Goal: Information Seeking & Learning: Learn about a topic

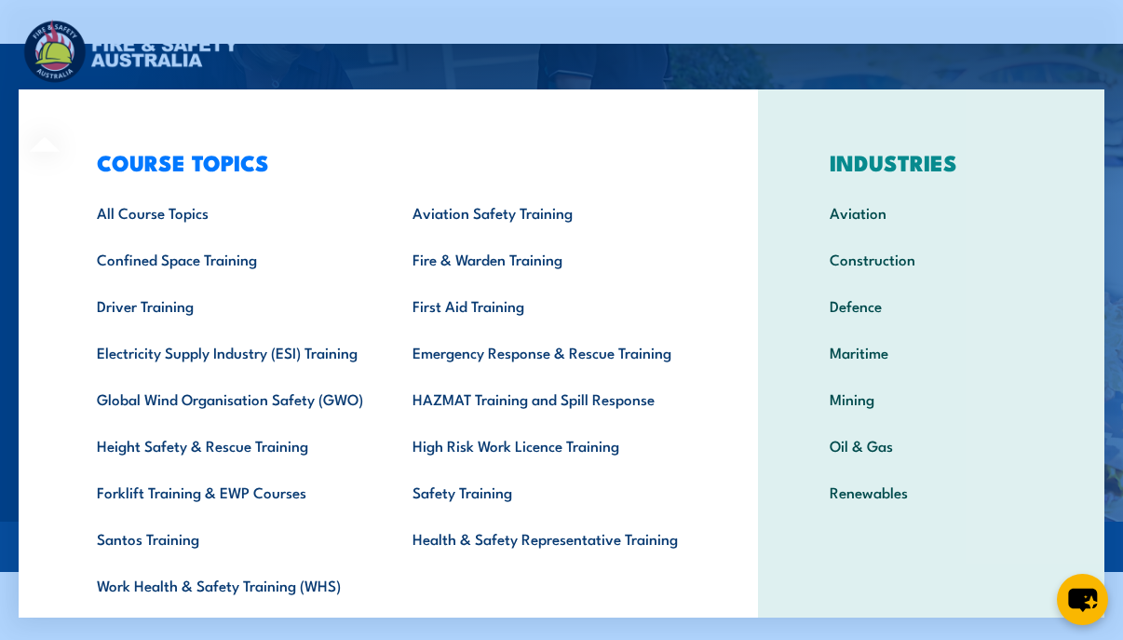
click at [156, 313] on link "Driver Training" at bounding box center [226, 305] width 316 height 47
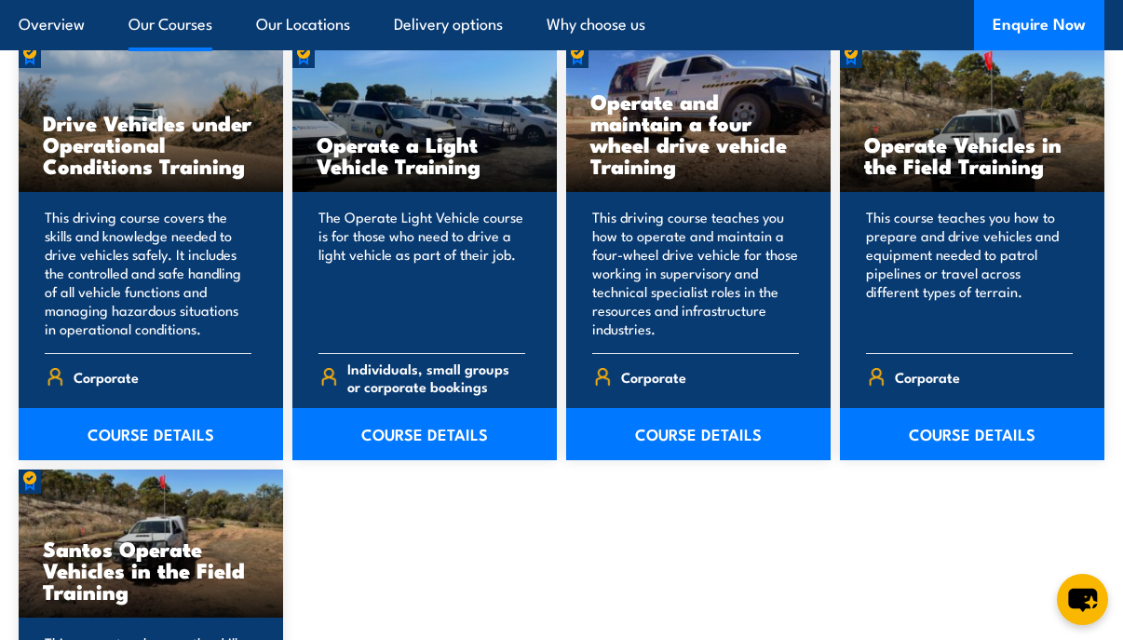
scroll to position [1553, 0]
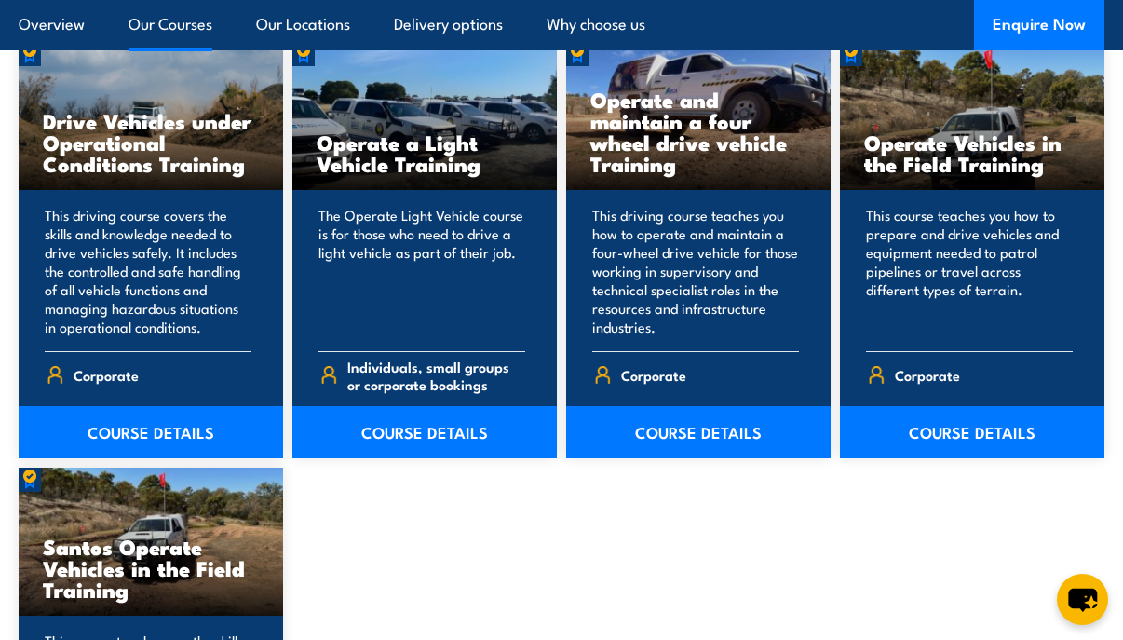
click at [382, 433] on link "COURSE DETAILS" at bounding box center [424, 432] width 265 height 52
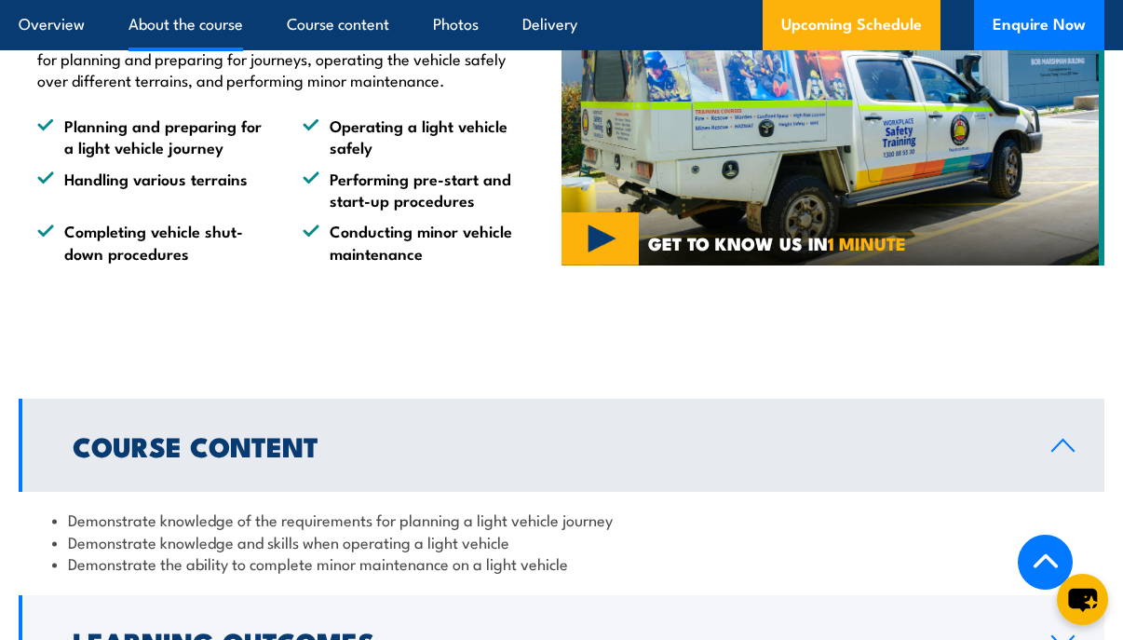
scroll to position [1553, 0]
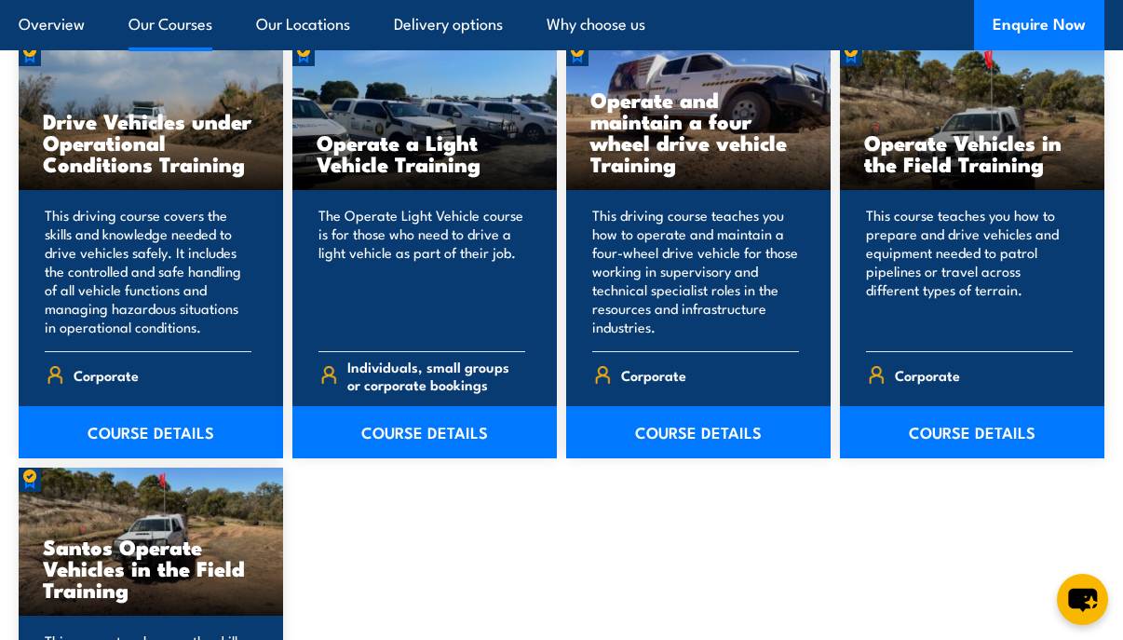
click at [125, 432] on link "COURSE DETAILS" at bounding box center [151, 432] width 265 height 52
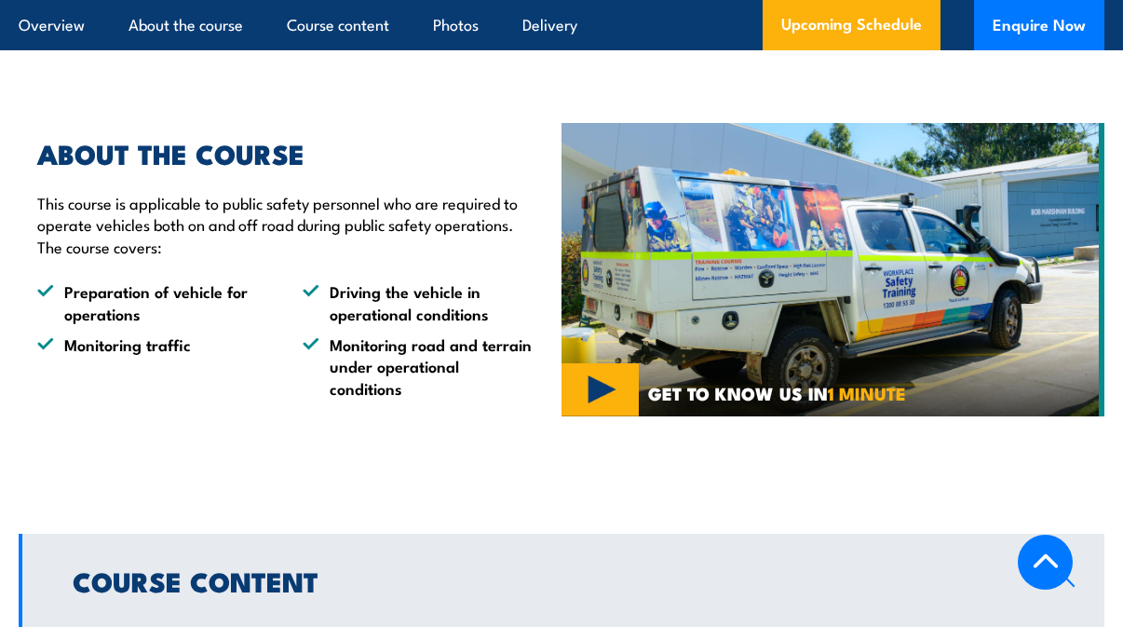
scroll to position [931, 0]
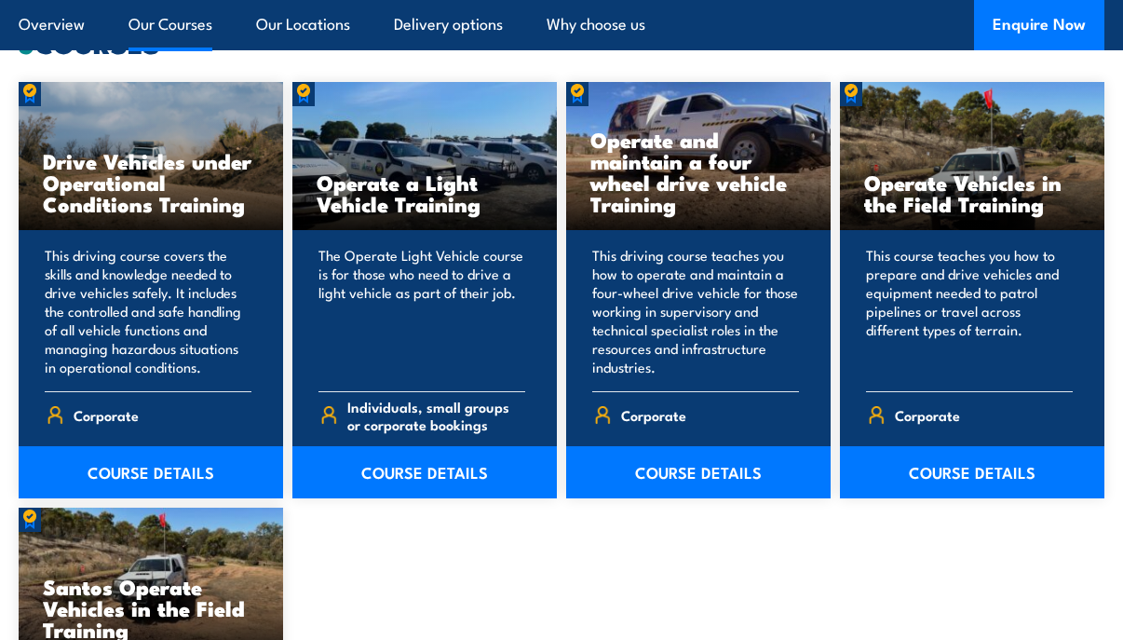
scroll to position [1553, 0]
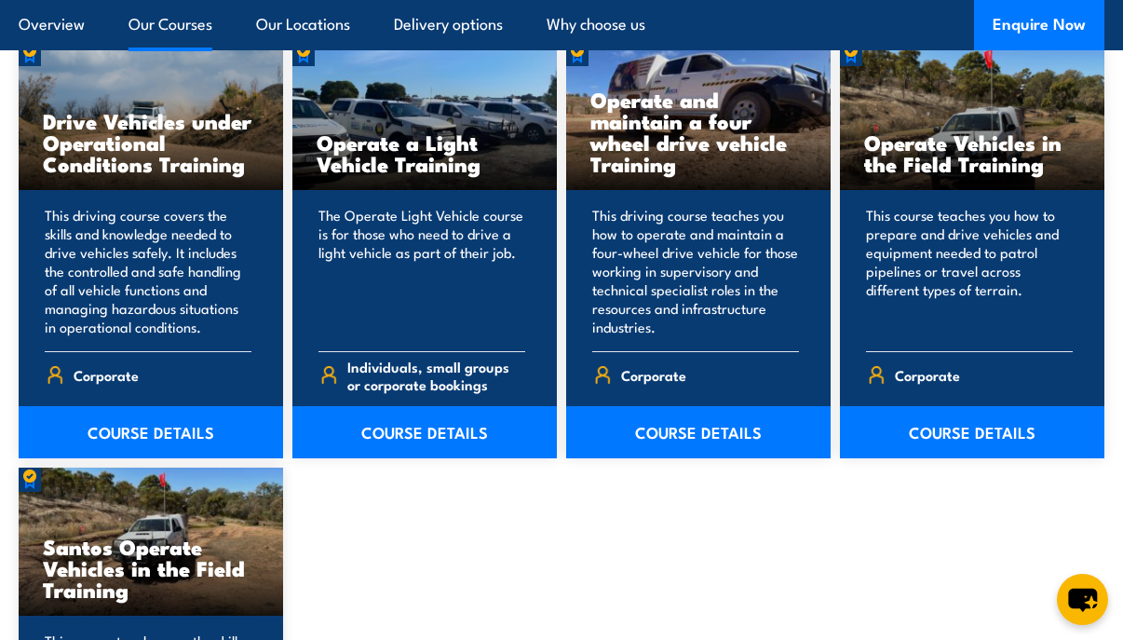
click at [961, 433] on link "COURSE DETAILS" at bounding box center [972, 432] width 265 height 52
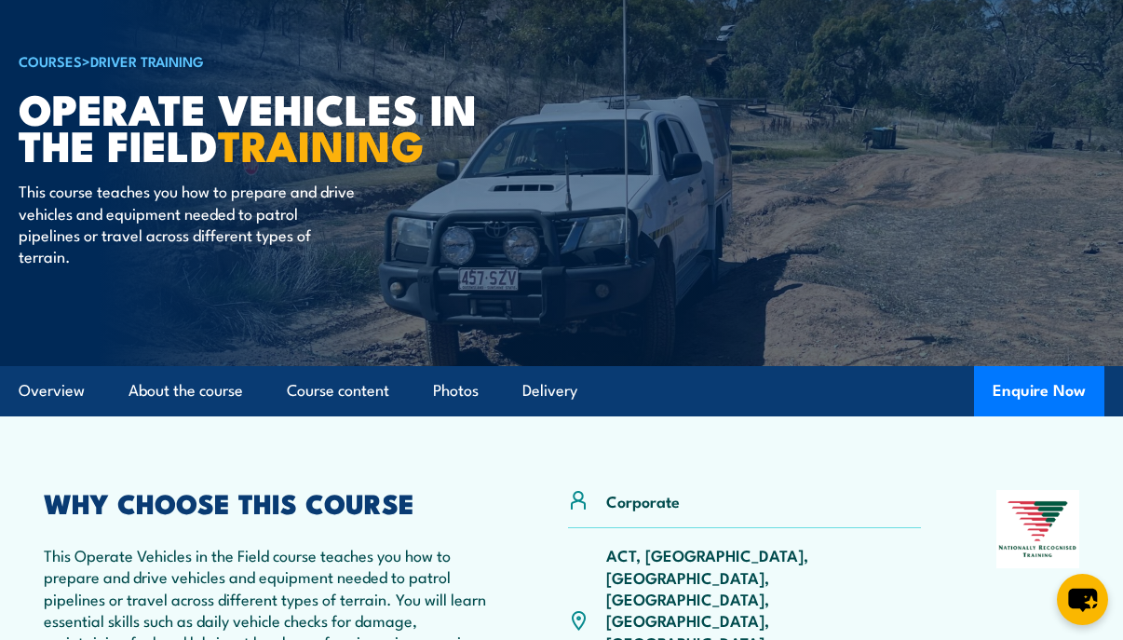
scroll to position [310, 0]
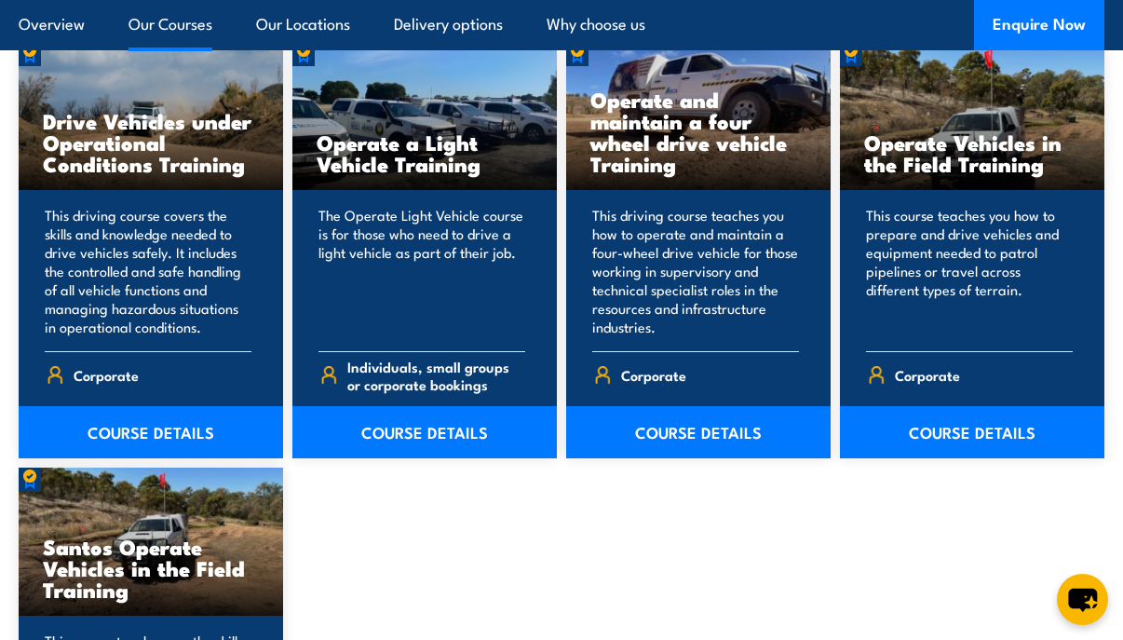
click at [417, 430] on link "COURSE DETAILS" at bounding box center [424, 432] width 265 height 52
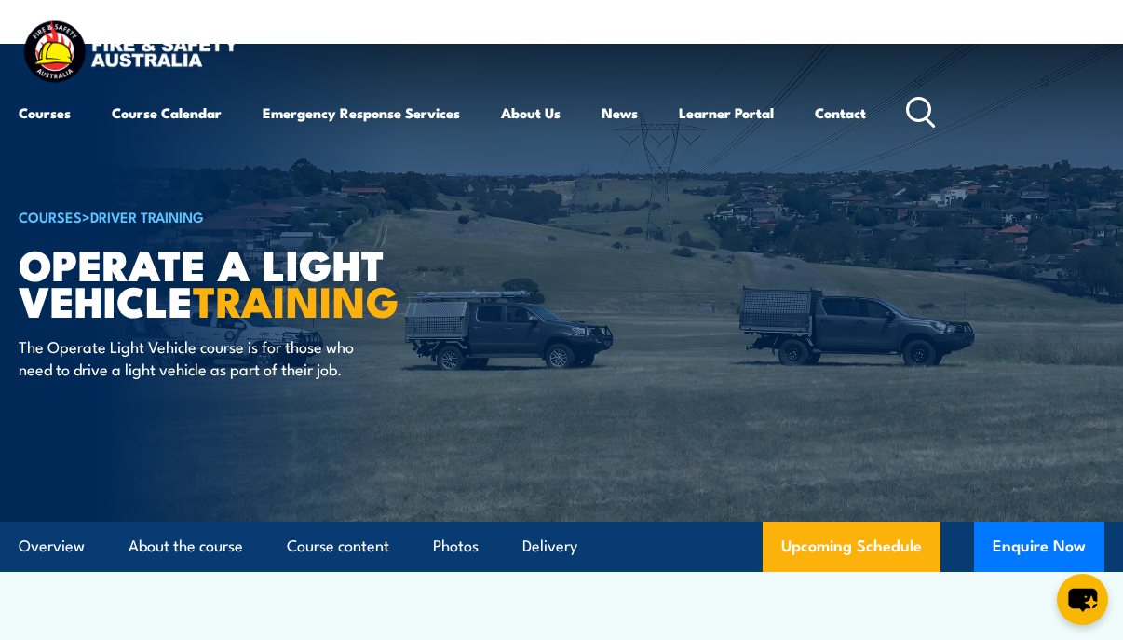
click at [852, 540] on link "Upcoming Schedule" at bounding box center [852, 547] width 178 height 50
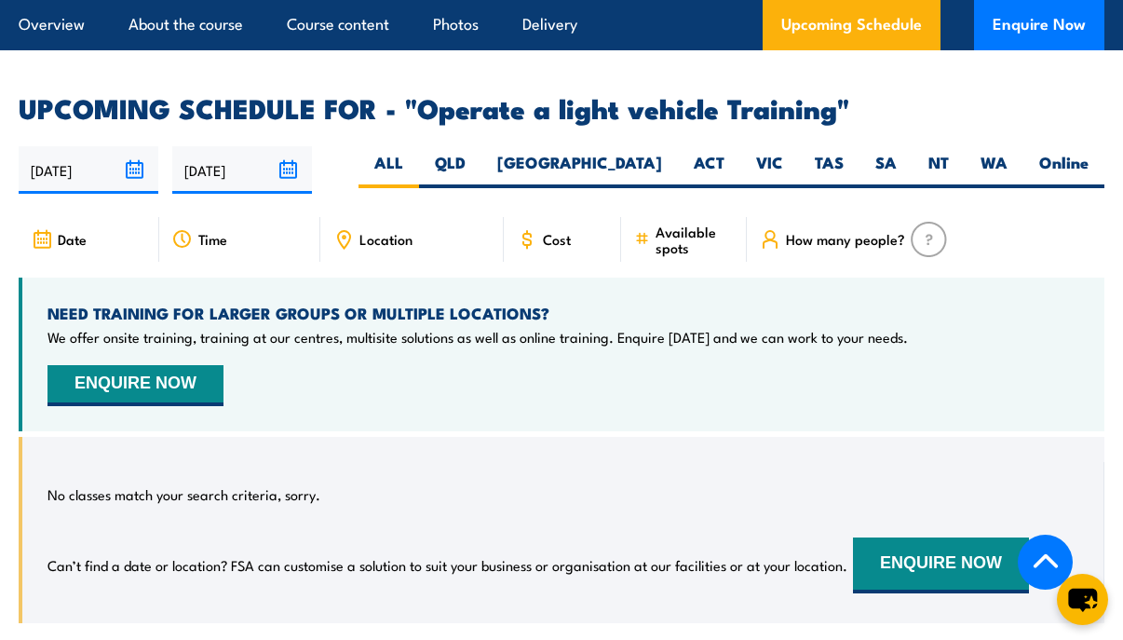
scroll to position [2676, 0]
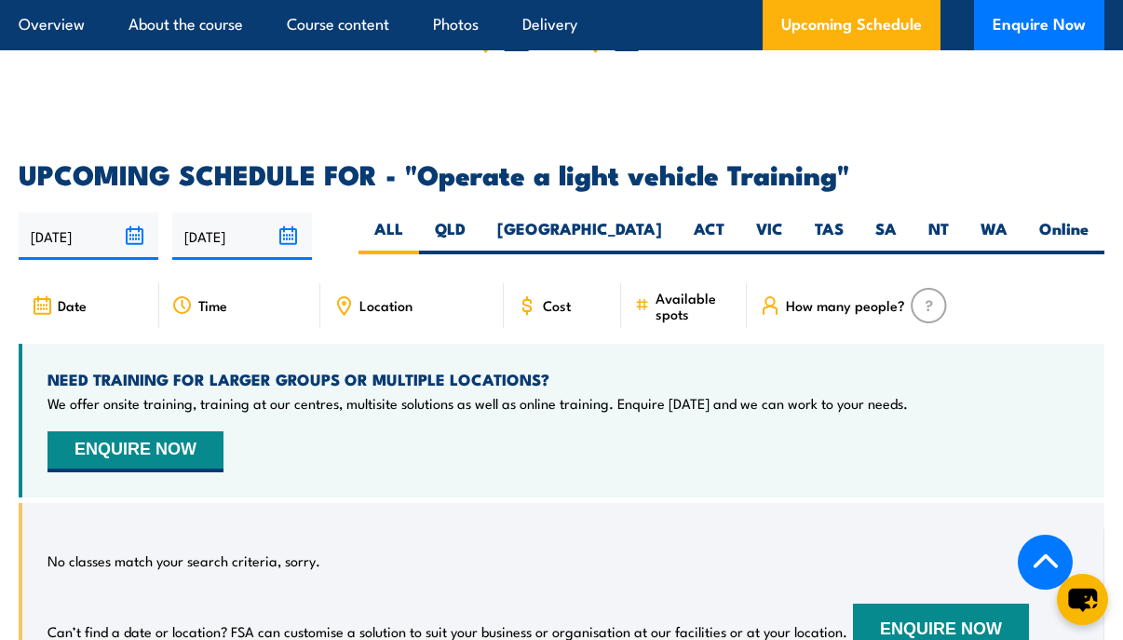
click at [548, 301] on span "Cost" at bounding box center [557, 305] width 28 height 16
click at [482, 228] on label "QLD" at bounding box center [450, 236] width 62 height 36
click at [478, 228] on input "QLD" at bounding box center [472, 224] width 12 height 12
radio input "true"
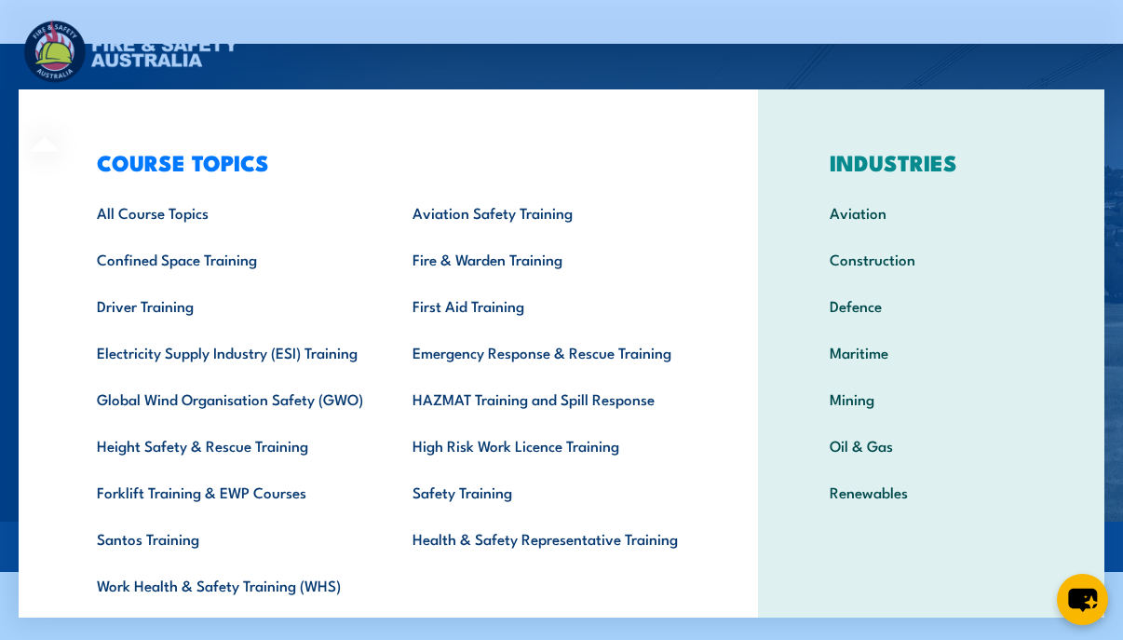
click at [497, 306] on link "First Aid Training" at bounding box center [542, 305] width 316 height 47
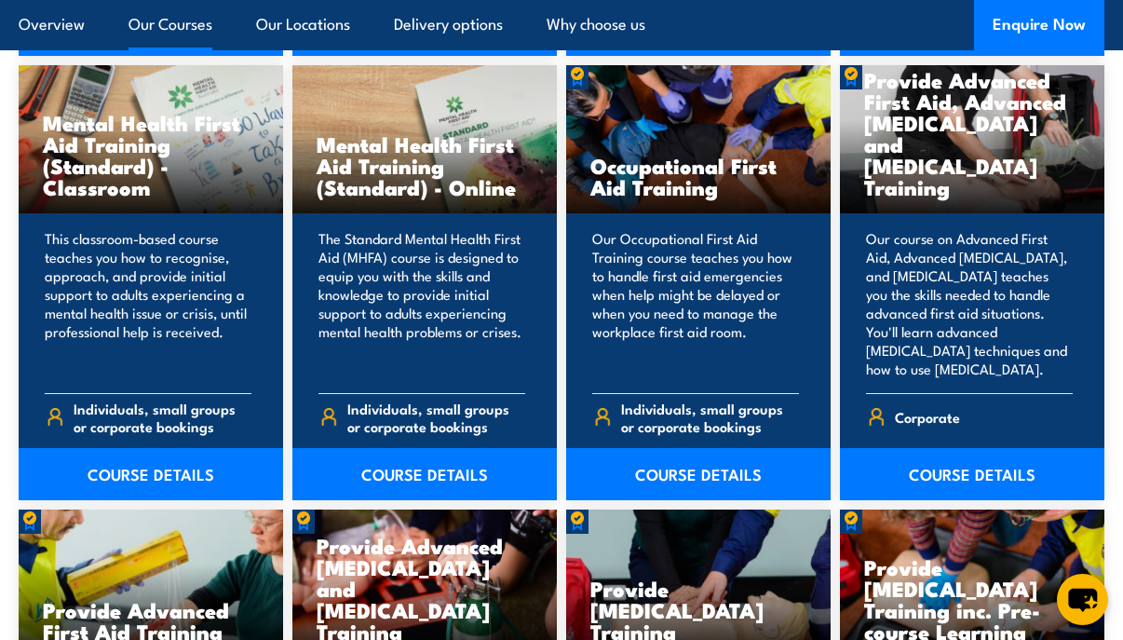
scroll to position [1863, 0]
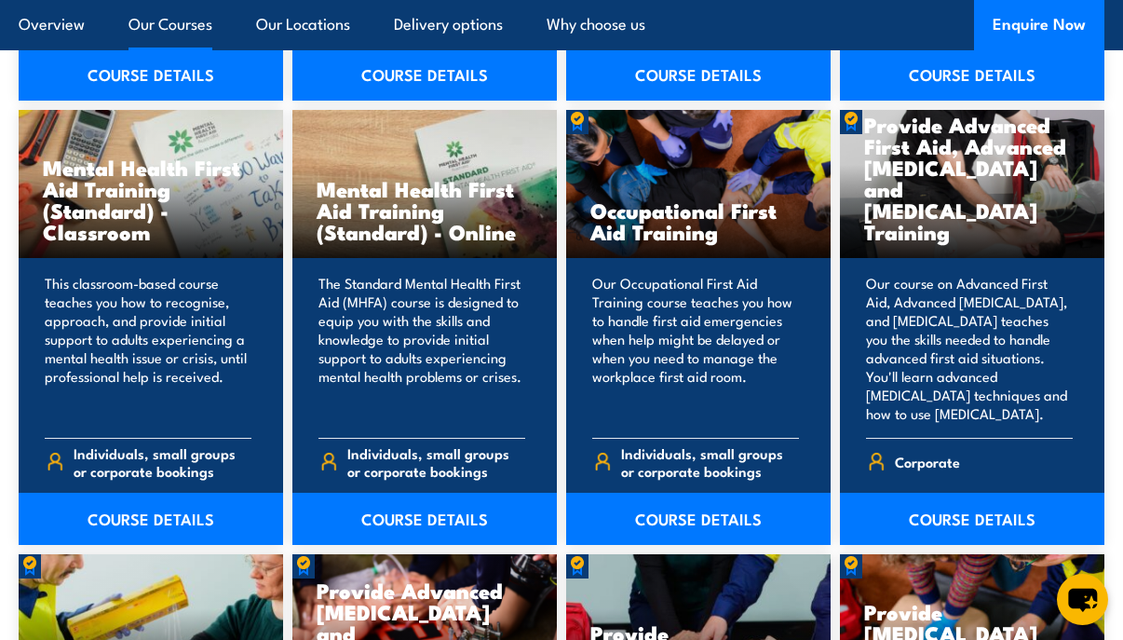
click at [979, 516] on link "COURSE DETAILS" at bounding box center [972, 519] width 265 height 52
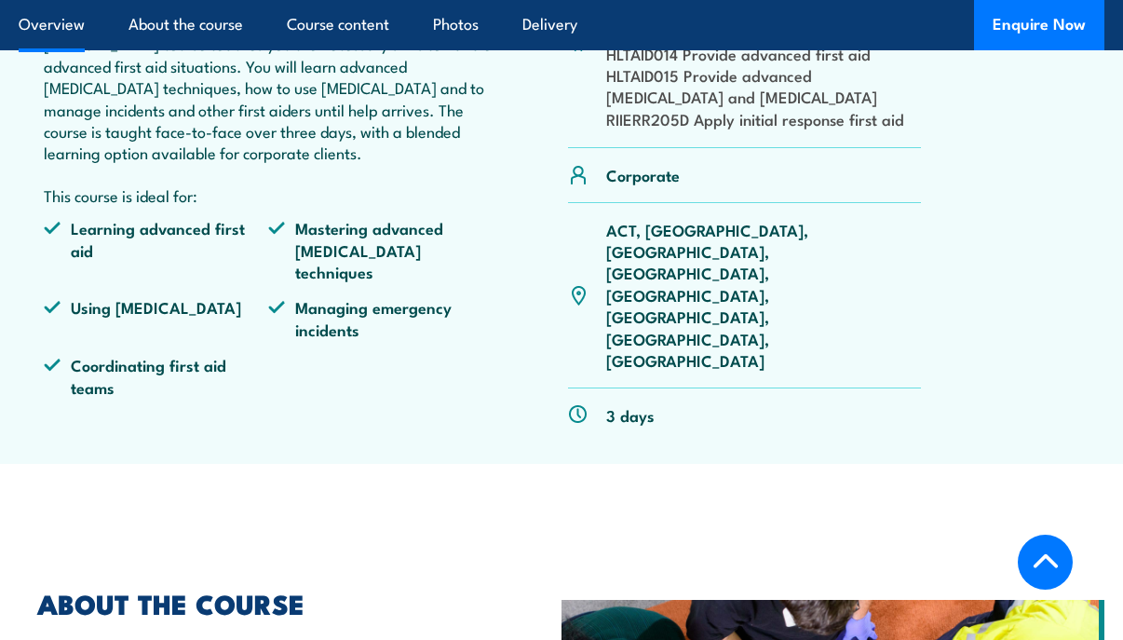
scroll to position [621, 0]
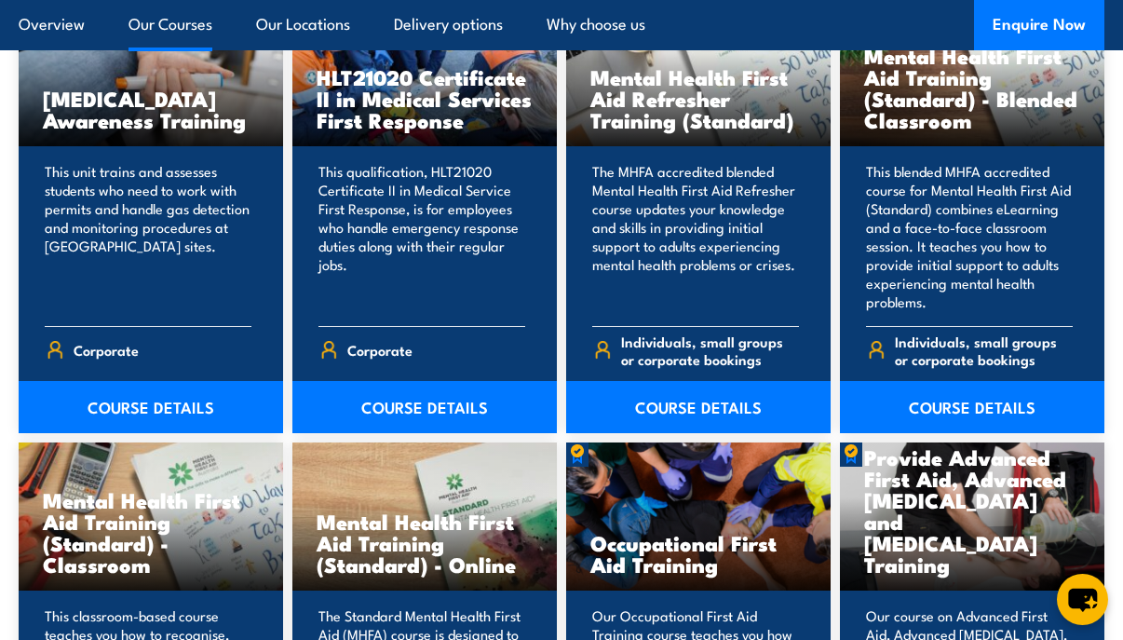
scroll to position [1553, 0]
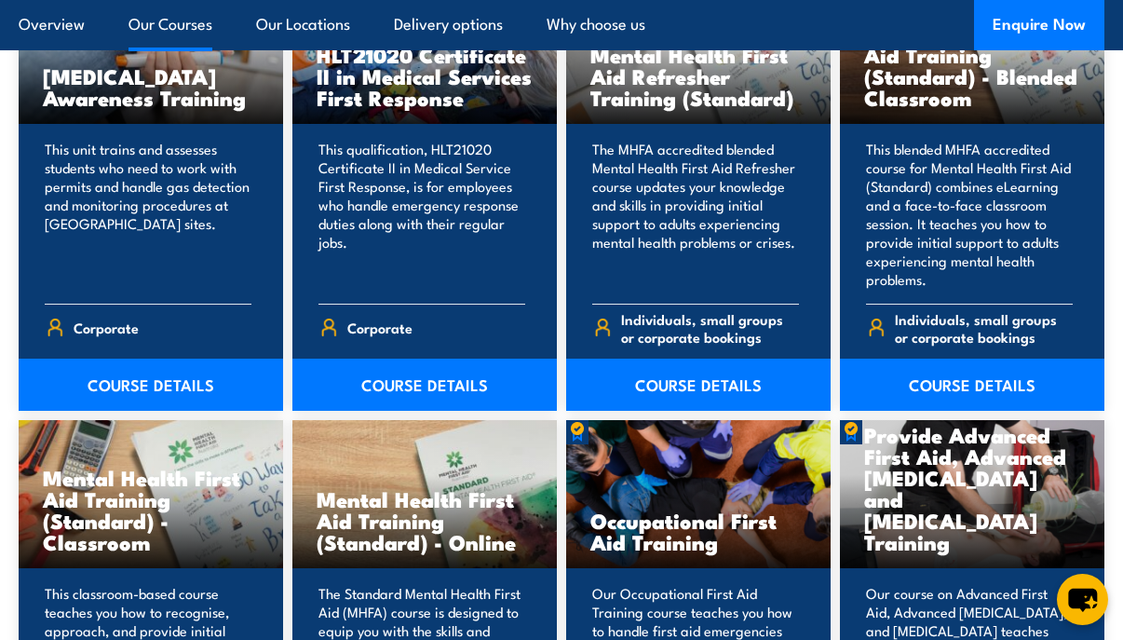
click at [440, 393] on link "COURSE DETAILS" at bounding box center [424, 385] width 265 height 52
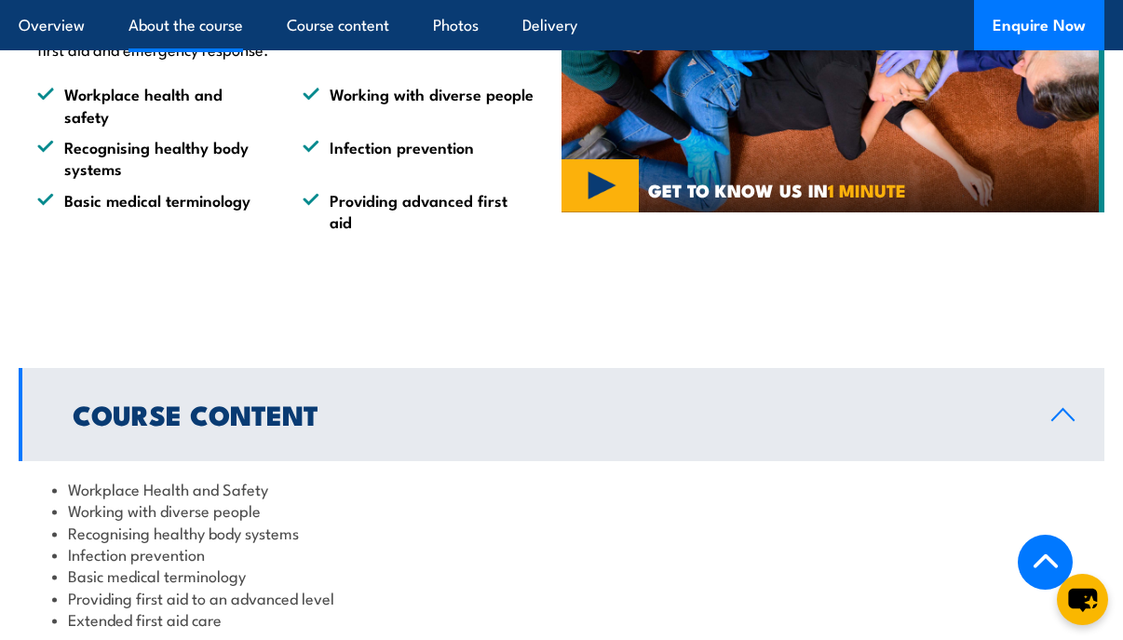
scroll to position [1707, 0]
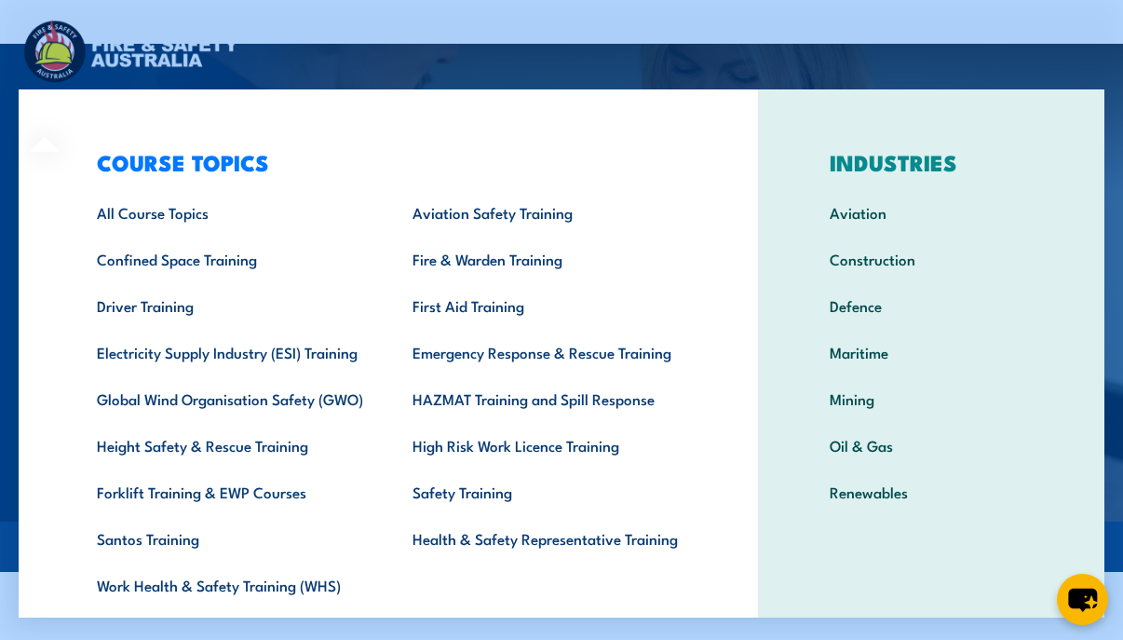
click at [231, 489] on link "Forklift Training & EWP Courses" at bounding box center [226, 492] width 316 height 47
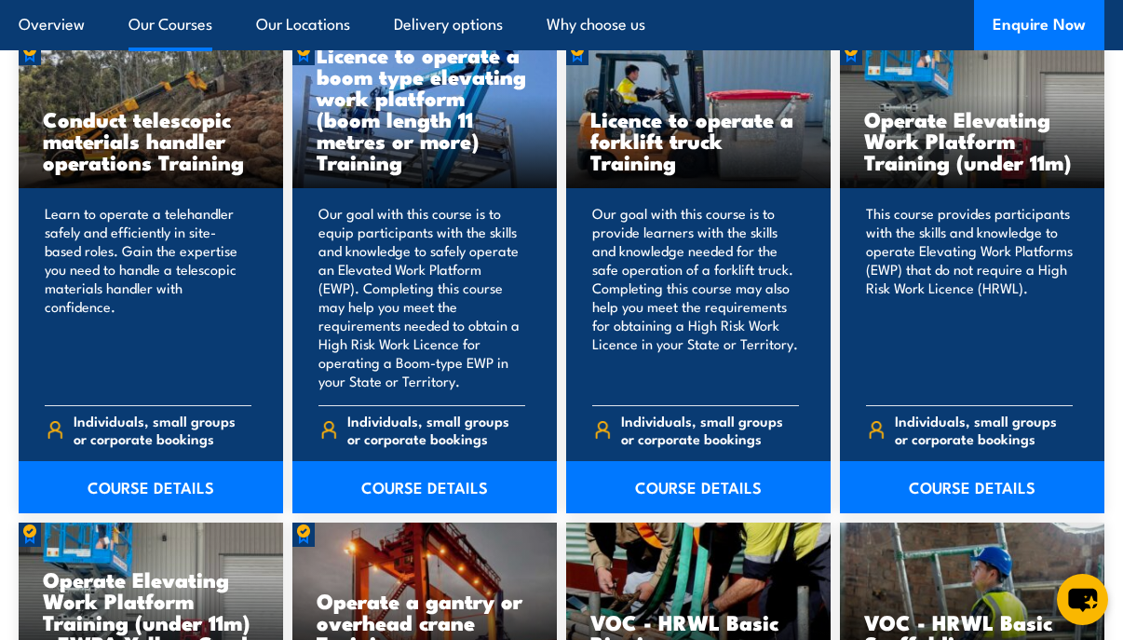
scroll to position [1553, 0]
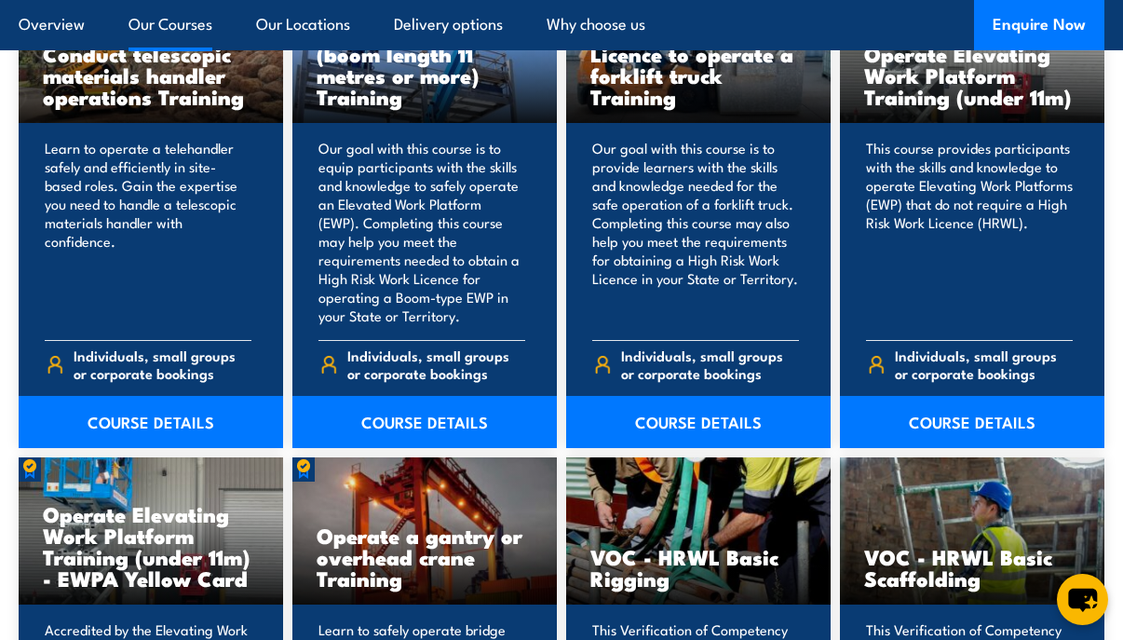
click at [724, 424] on link "COURSE DETAILS" at bounding box center [698, 422] width 265 height 52
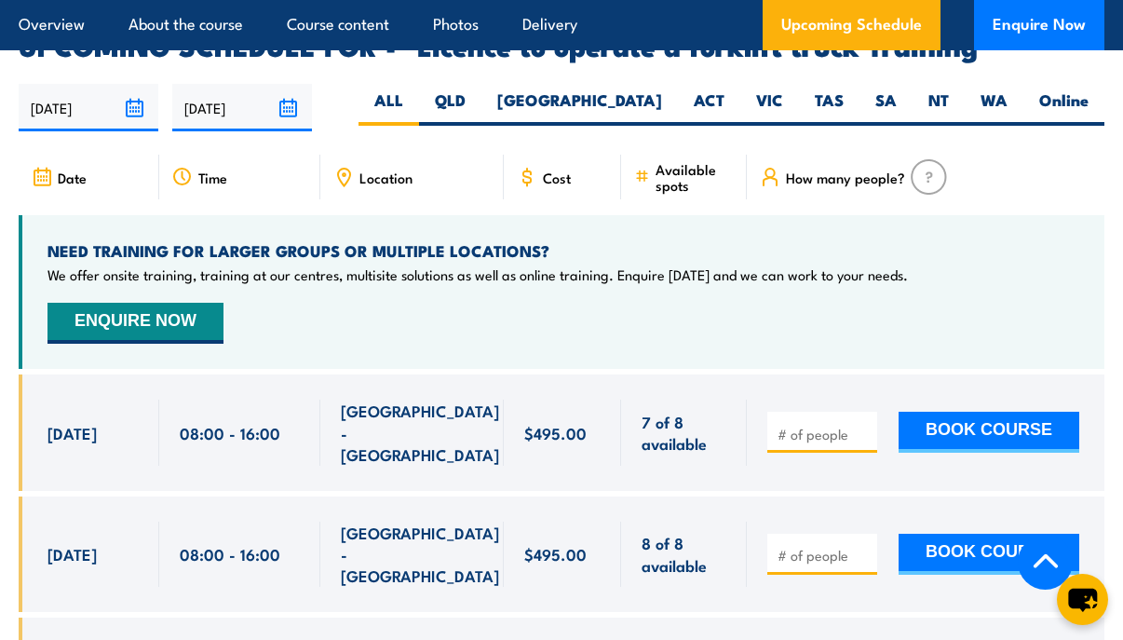
scroll to position [3104, 0]
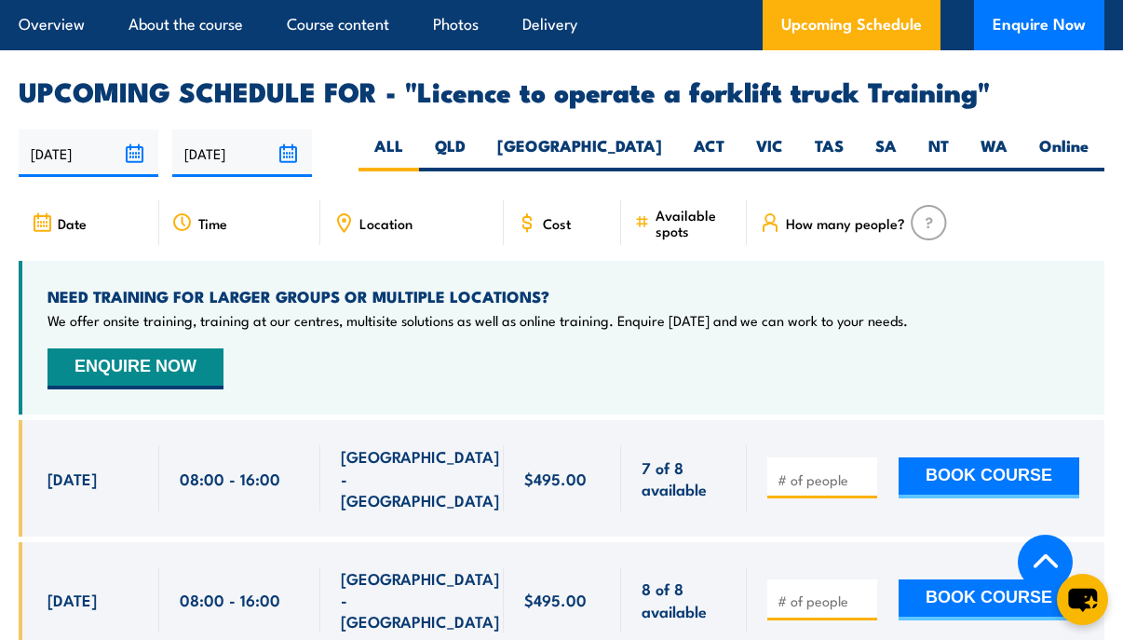
click at [550, 215] on span "Cost" at bounding box center [557, 223] width 28 height 16
click at [922, 205] on img at bounding box center [929, 222] width 36 height 35
click at [931, 205] on img at bounding box center [929, 222] width 36 height 35
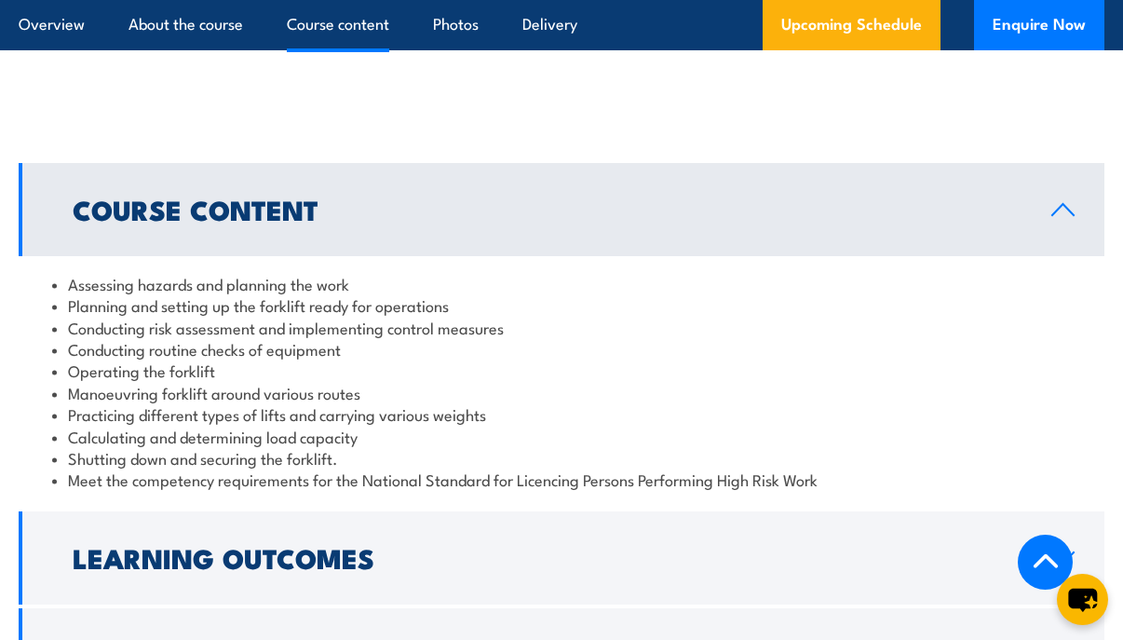
scroll to position [1863, 0]
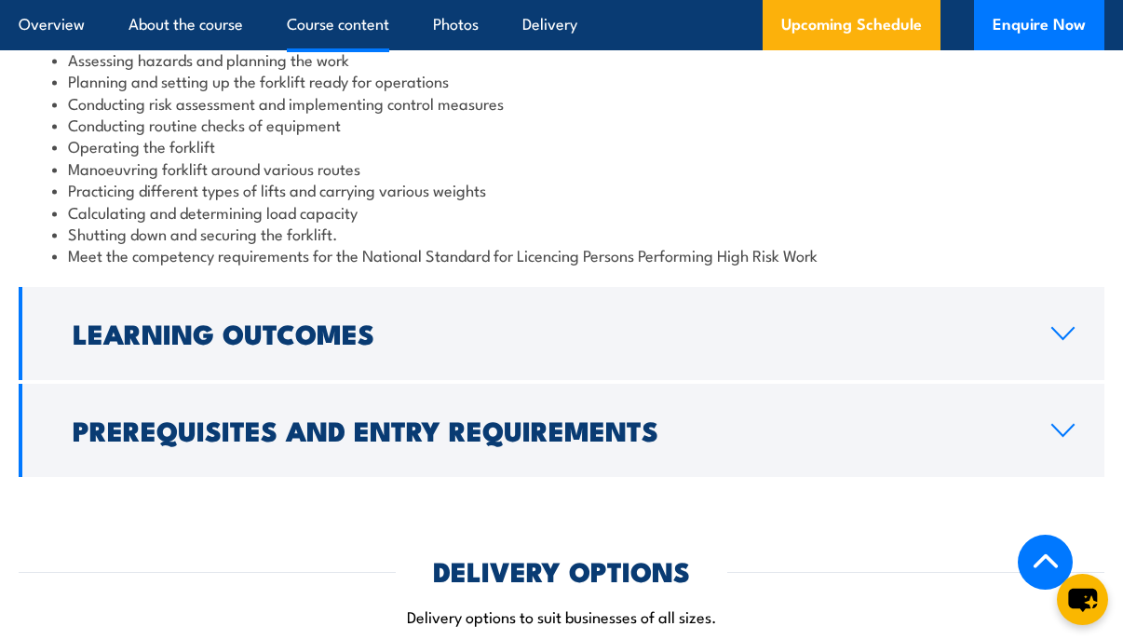
click at [482, 417] on h2 "Prerequisites and Entry Requirements" at bounding box center [547, 429] width 949 height 24
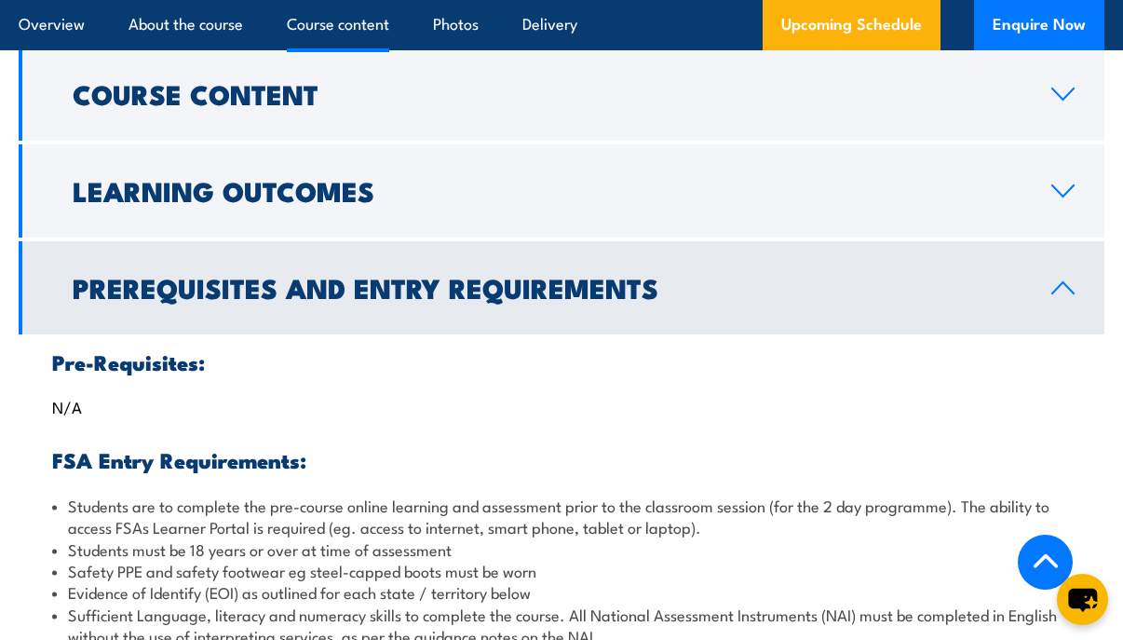
scroll to position [1707, 0]
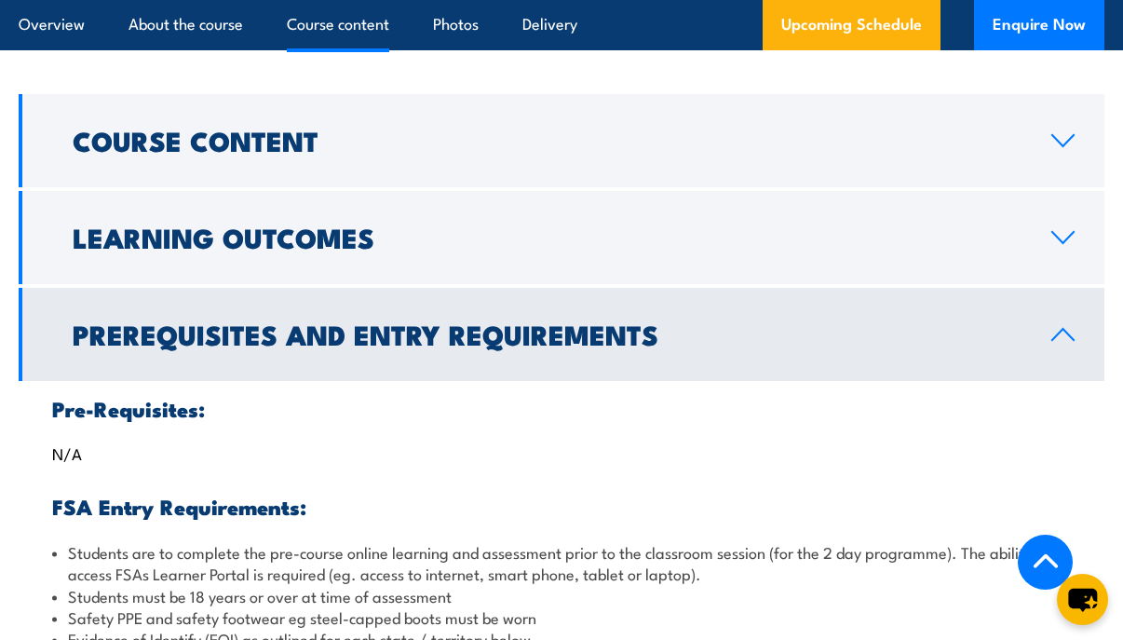
click at [567, 224] on h2 "Learning Outcomes" at bounding box center [547, 236] width 949 height 24
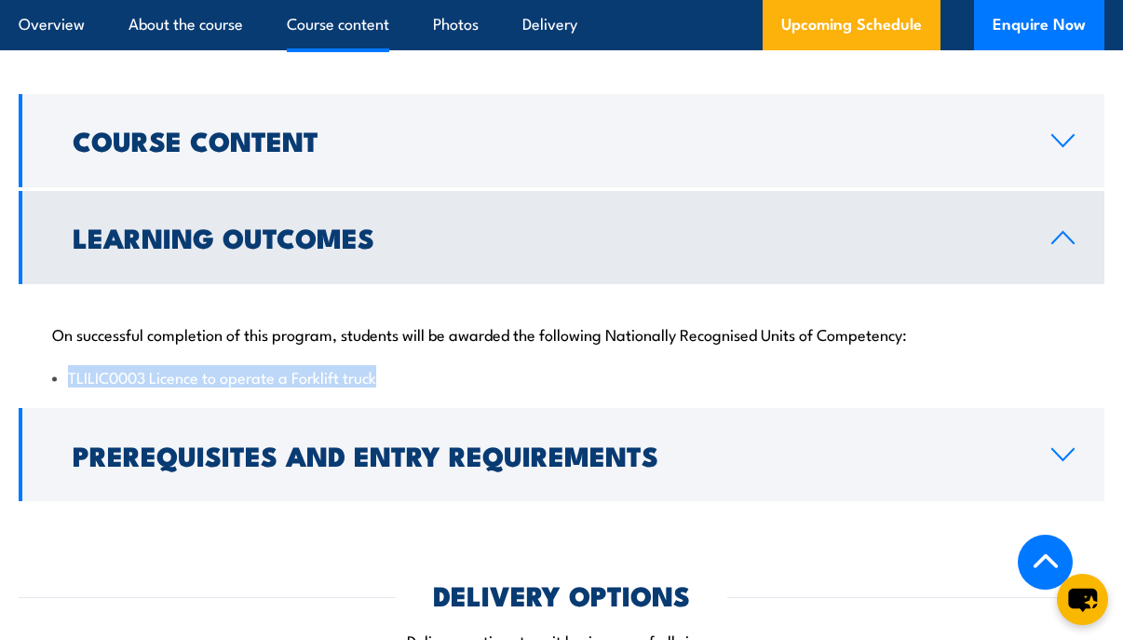
drag, startPoint x: 403, startPoint y: 355, endPoint x: 71, endPoint y: 360, distance: 332.6
click at [71, 366] on li "TLILIC0003 Licence to operate a Forklift truck" at bounding box center [561, 376] width 1019 height 21
copy li "TLILIC0003 Licence to operate a Forklift truck"
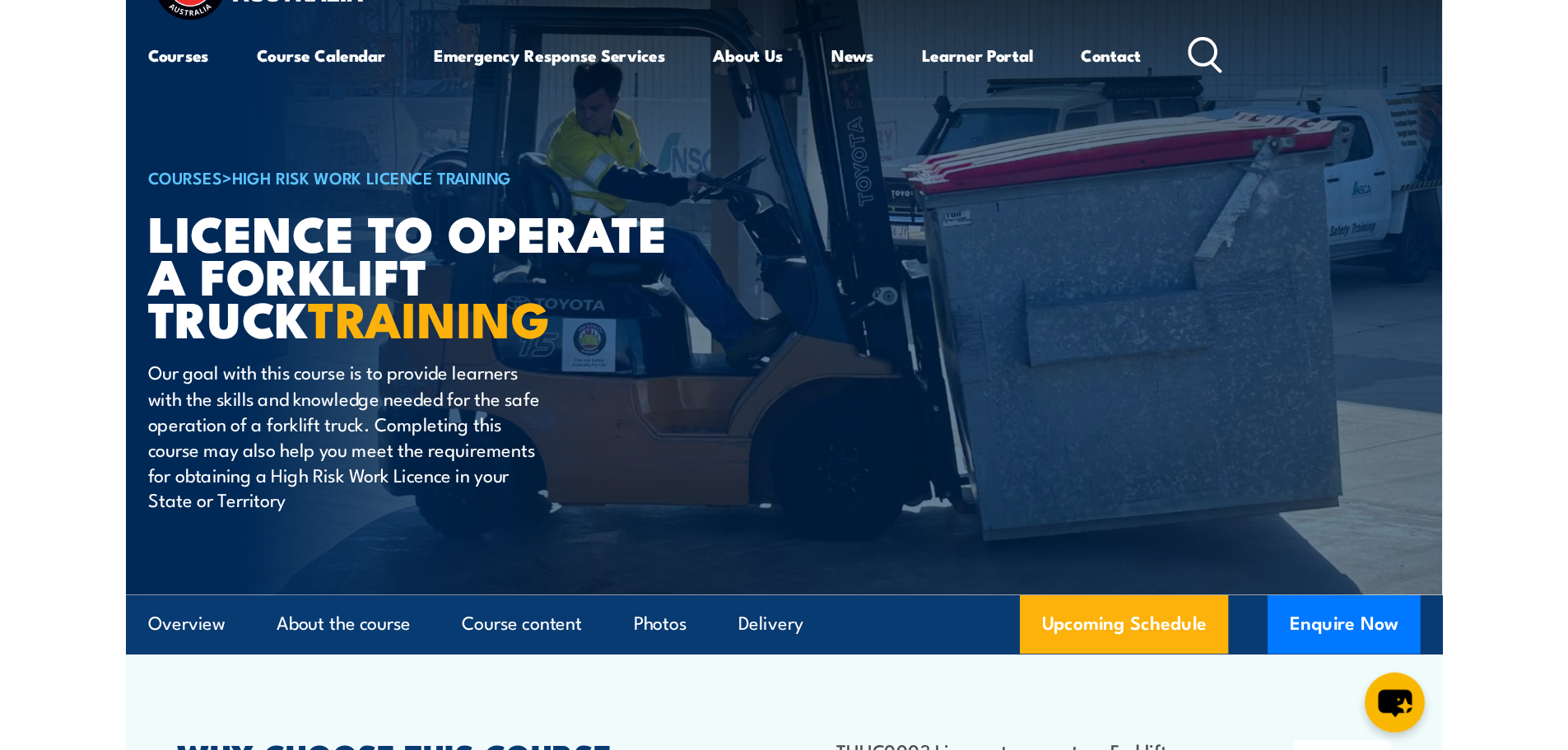
scroll to position [0, 0]
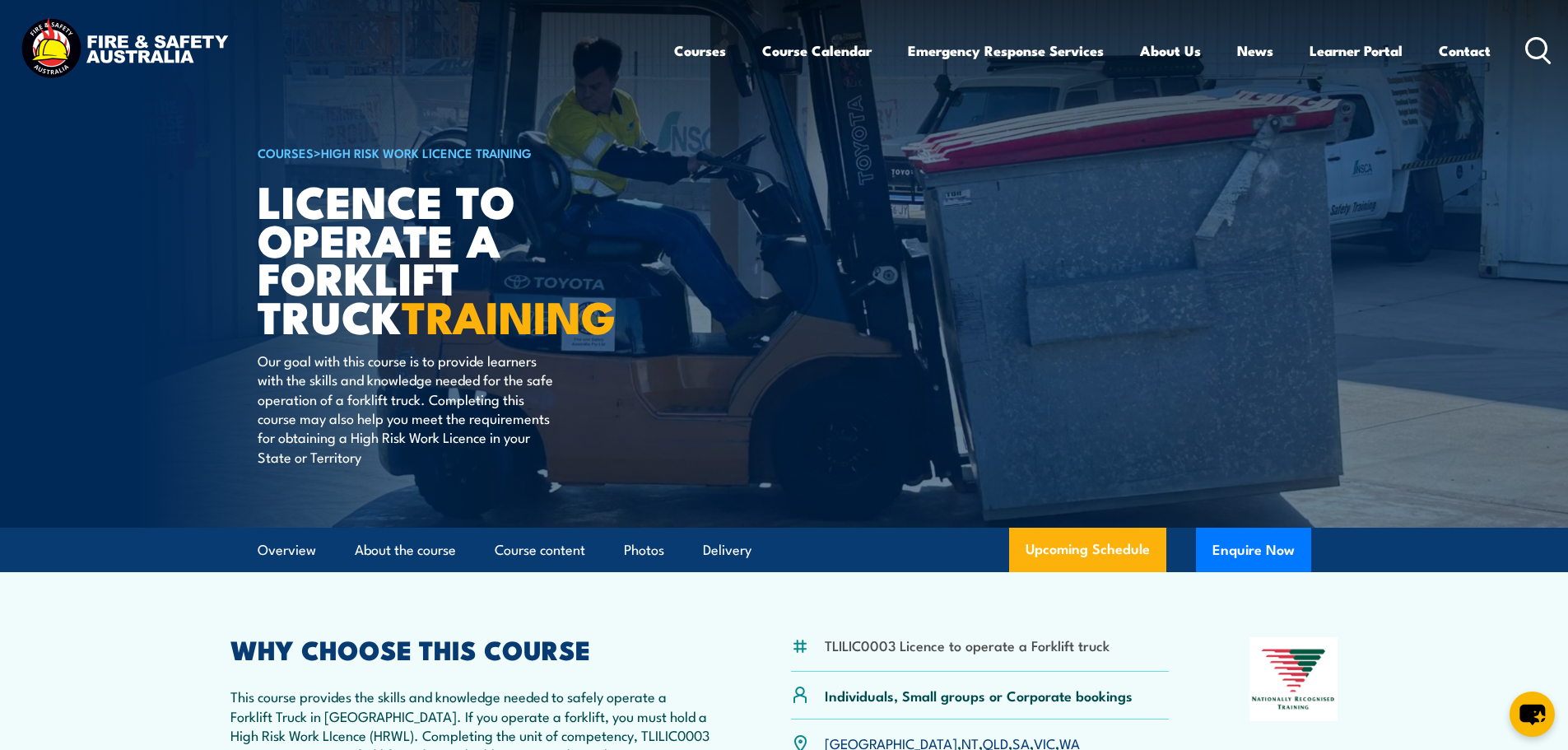
click at [992, 50] on link "Learner Portal" at bounding box center [1356, 50] width 93 height 43
click at [0, 0] on link "About FSA" at bounding box center [0, 0] width 0 height 0
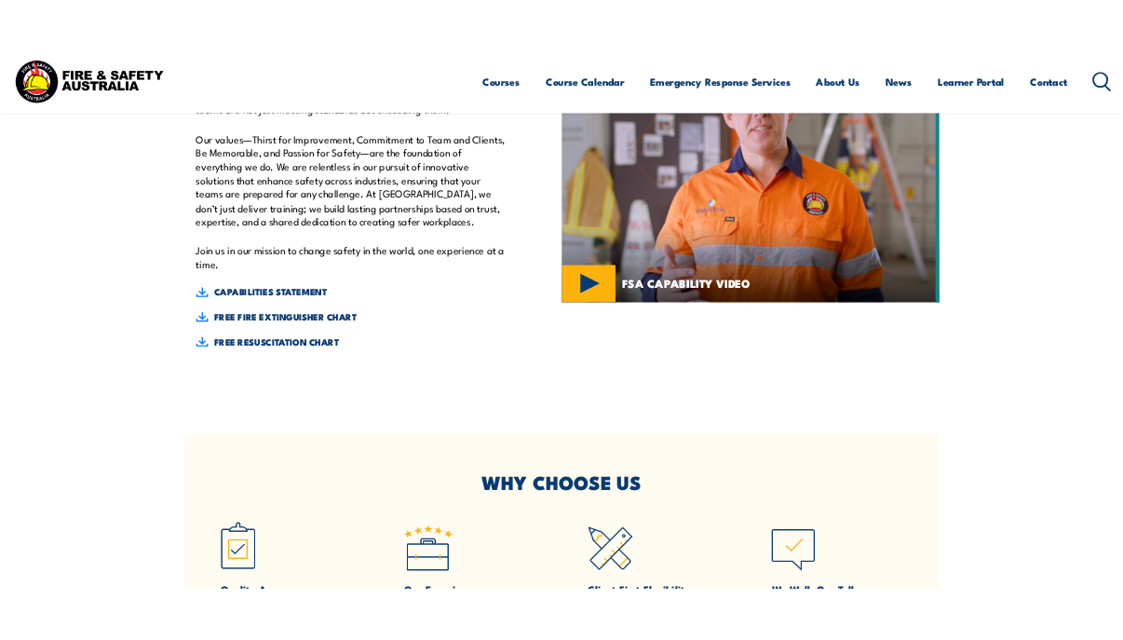
scroll to position [776, 0]
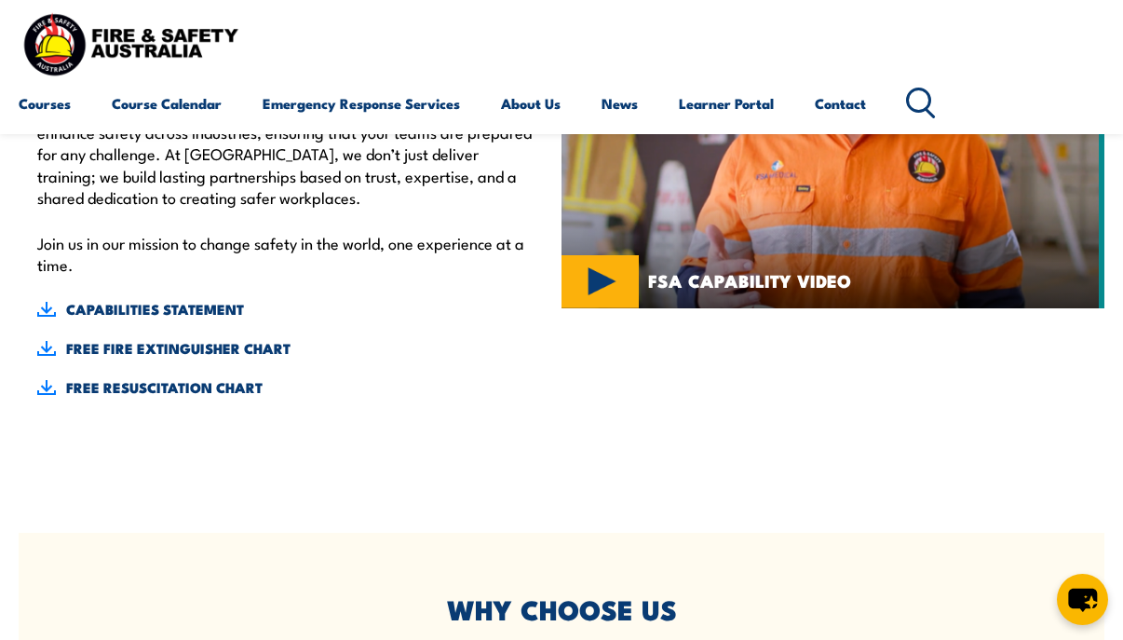
click at [129, 303] on link "CAPABILITIES STATEMENT" at bounding box center [285, 309] width 496 height 20
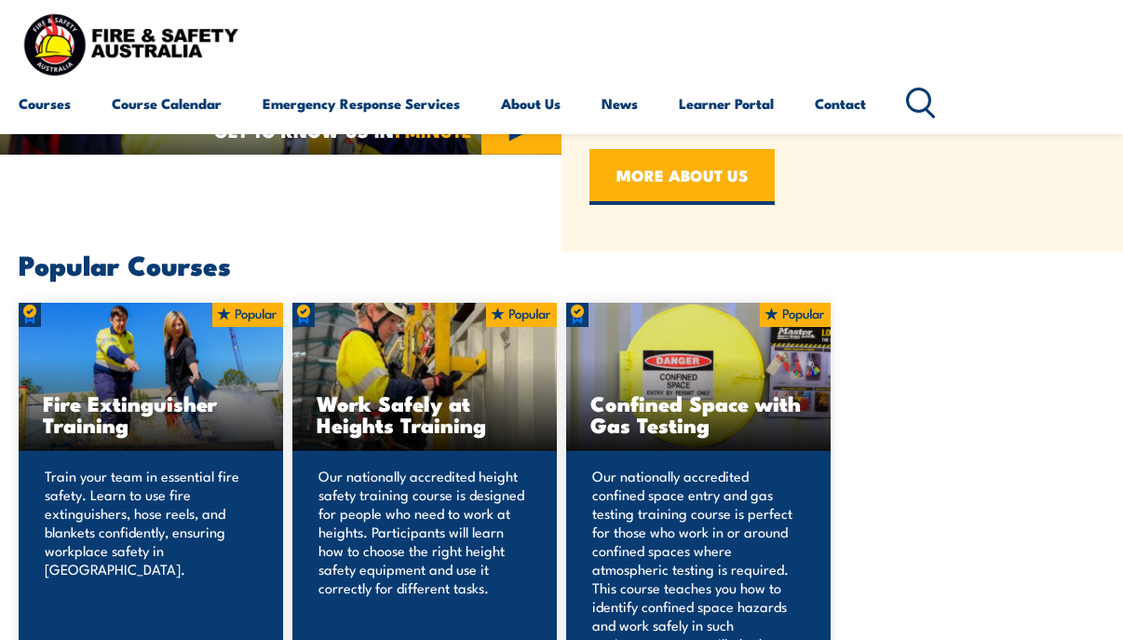
scroll to position [931, 0]
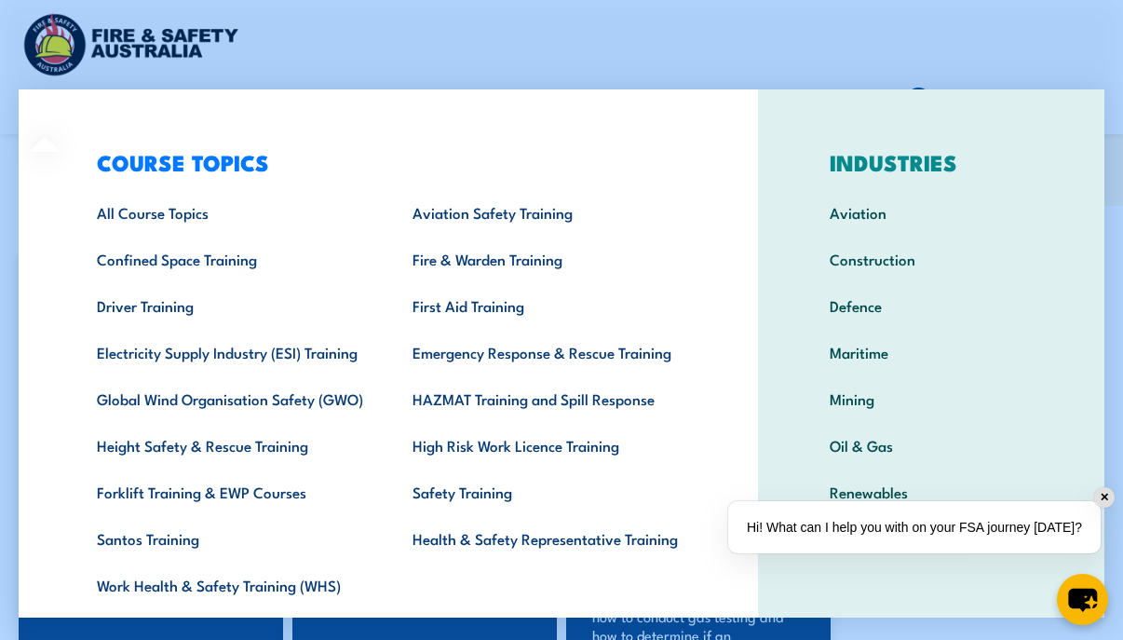
click at [494, 353] on link "Emergency Response & Rescue Training" at bounding box center [542, 352] width 316 height 47
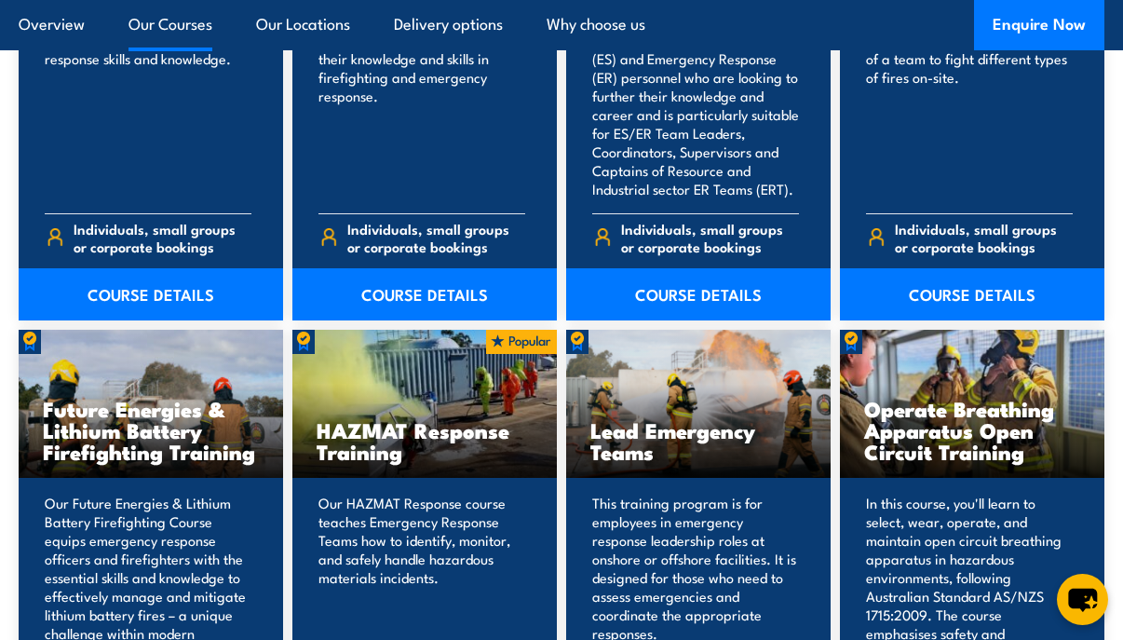
scroll to position [1707, 0]
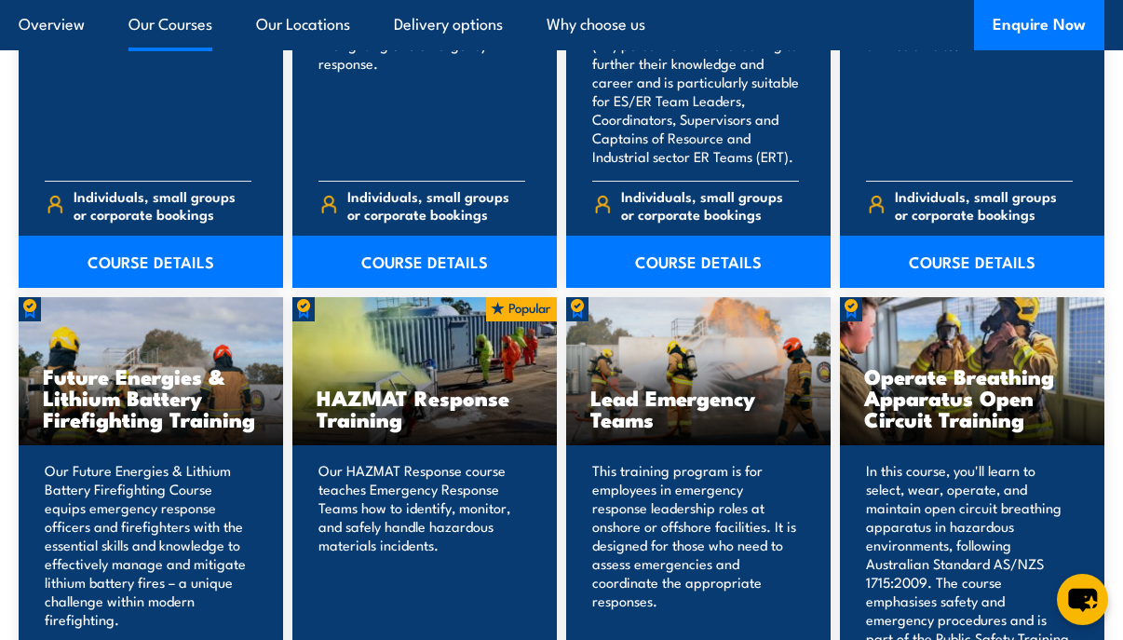
click at [149, 271] on link "COURSE DETAILS" at bounding box center [151, 262] width 265 height 52
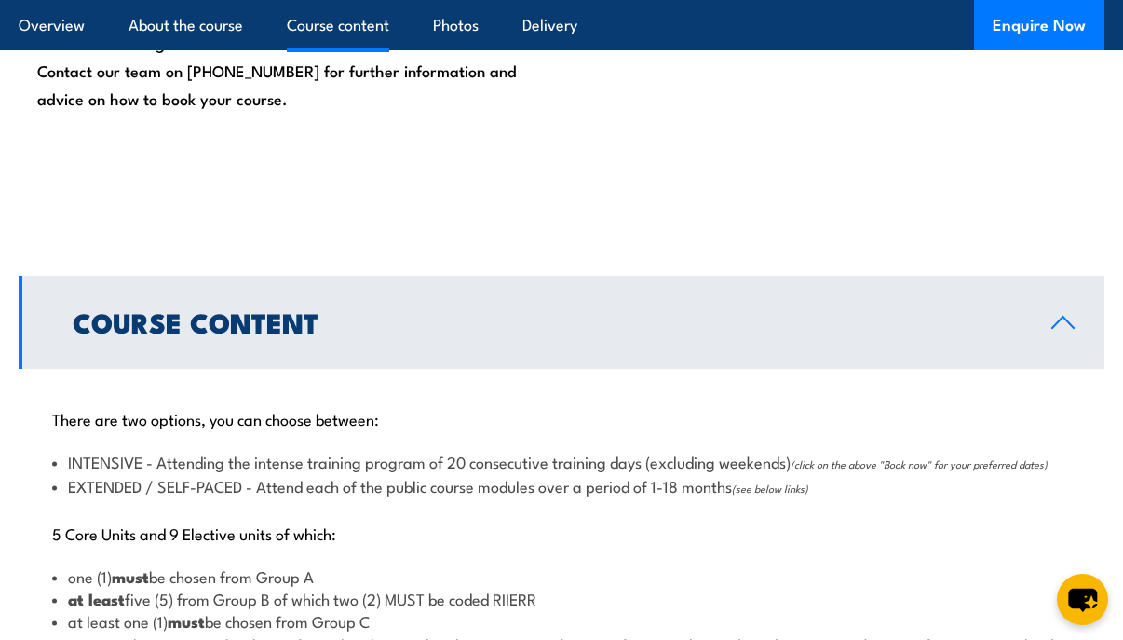
scroll to position [1707, 0]
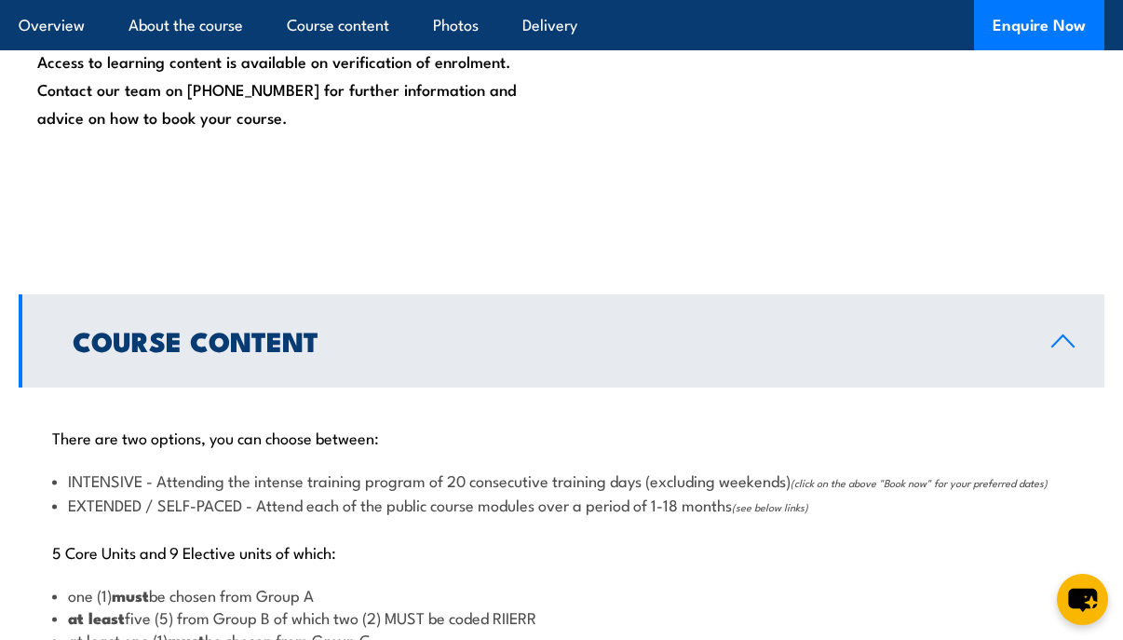
click at [35, 33] on link "Overview" at bounding box center [52, 24] width 66 height 49
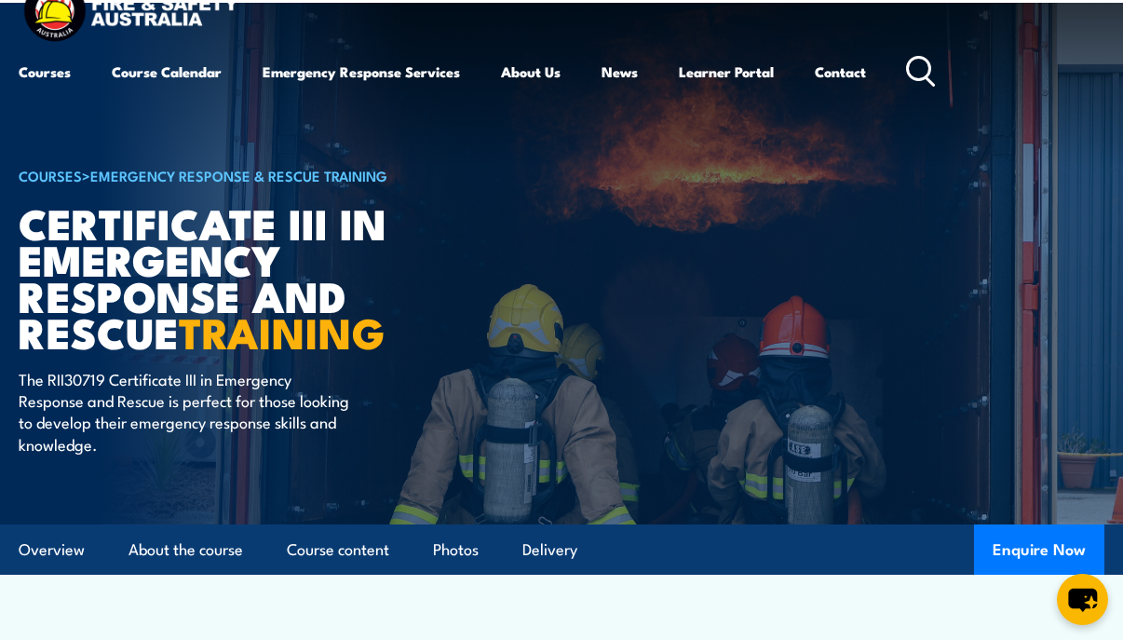
scroll to position [34, 0]
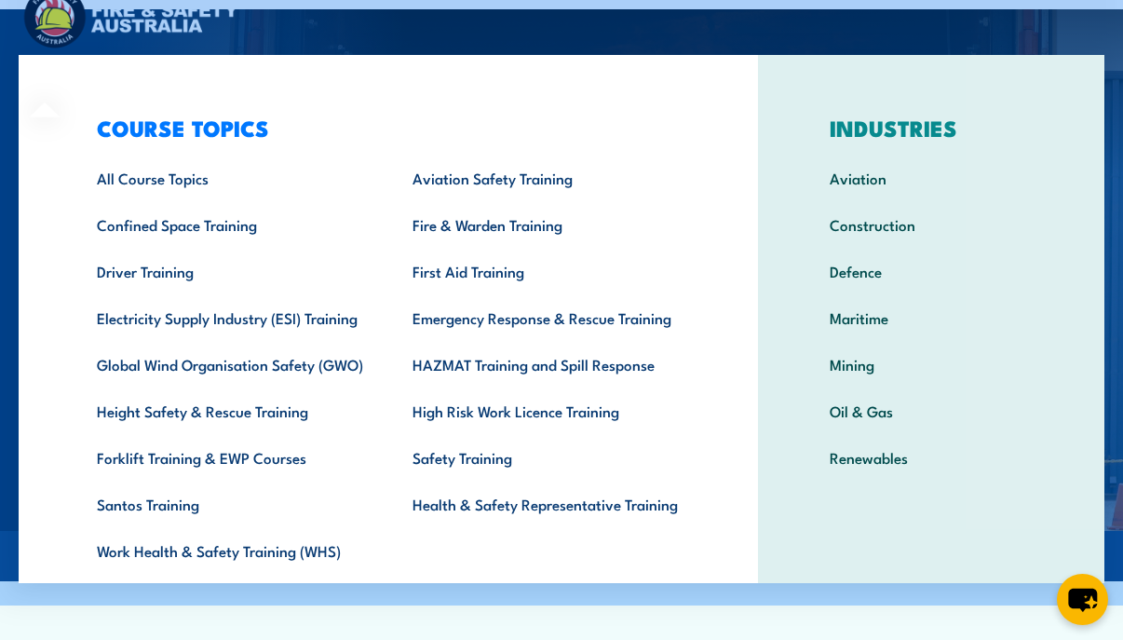
click at [125, 408] on link "Height Safety & Rescue Training" at bounding box center [226, 410] width 316 height 47
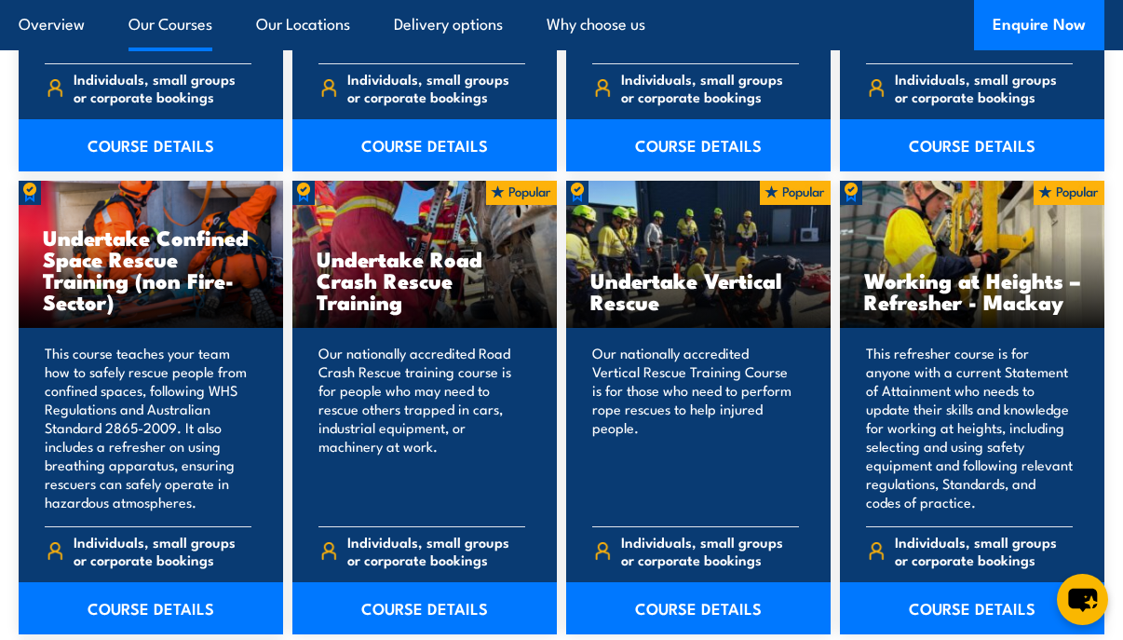
scroll to position [1857, 0]
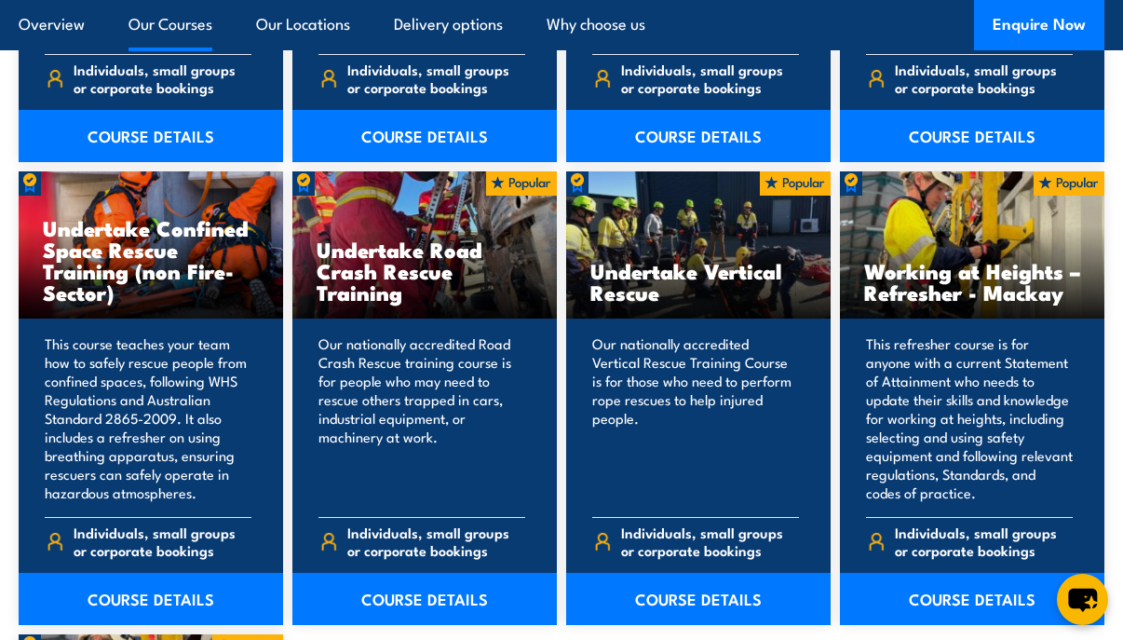
click at [688, 597] on link "COURSE DETAILS" at bounding box center [698, 599] width 265 height 52
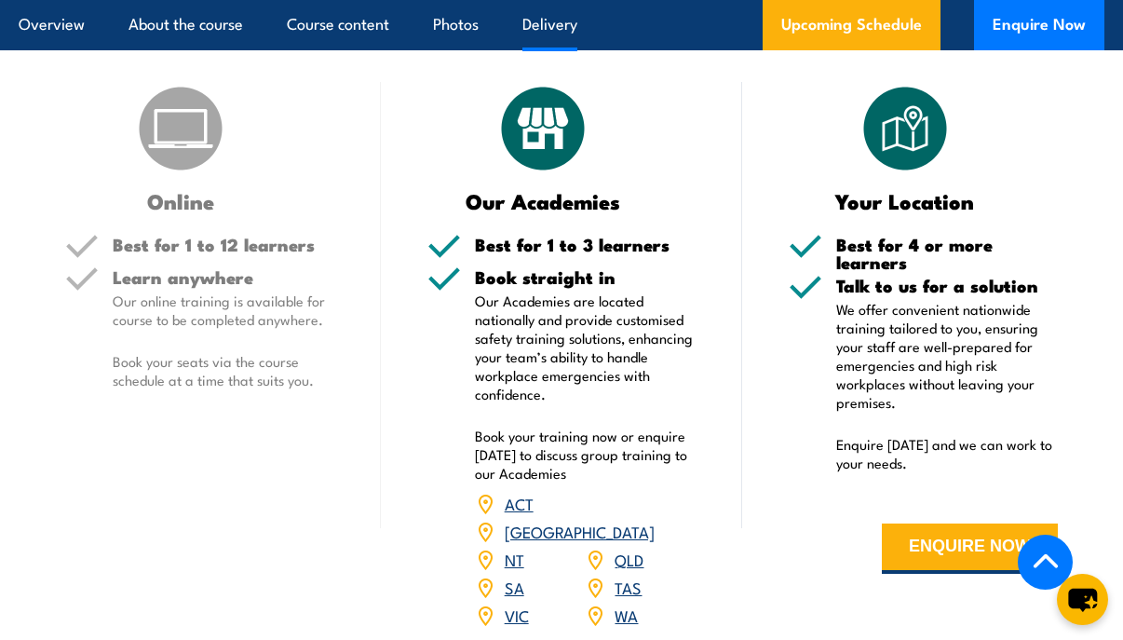
scroll to position [1397, 0]
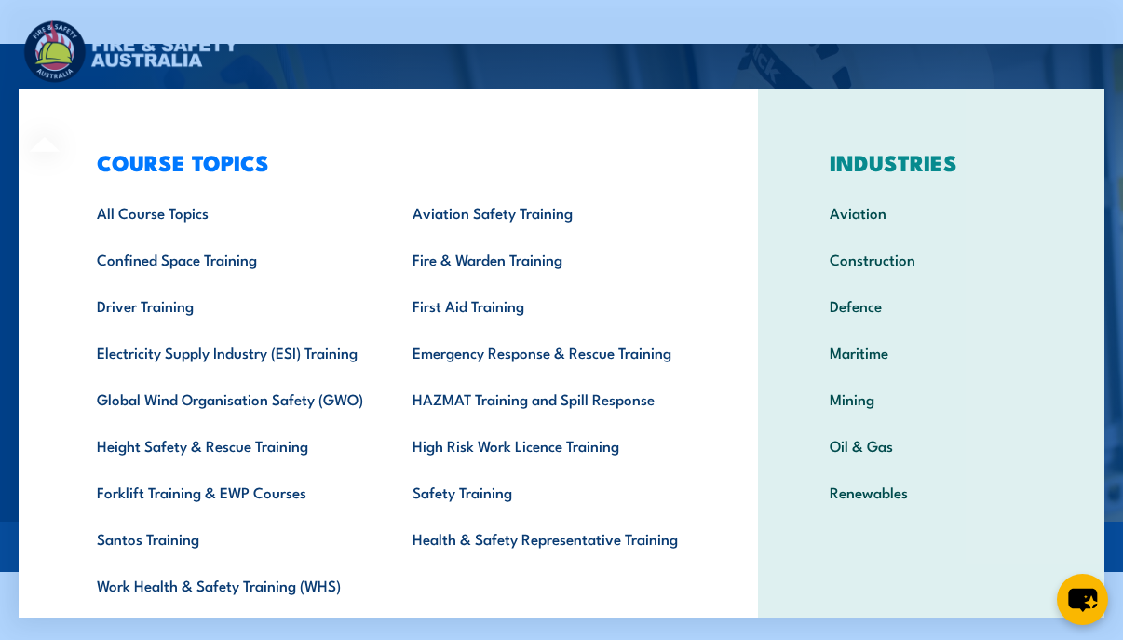
click at [435, 215] on link "Aviation Safety Training" at bounding box center [542, 212] width 316 height 47
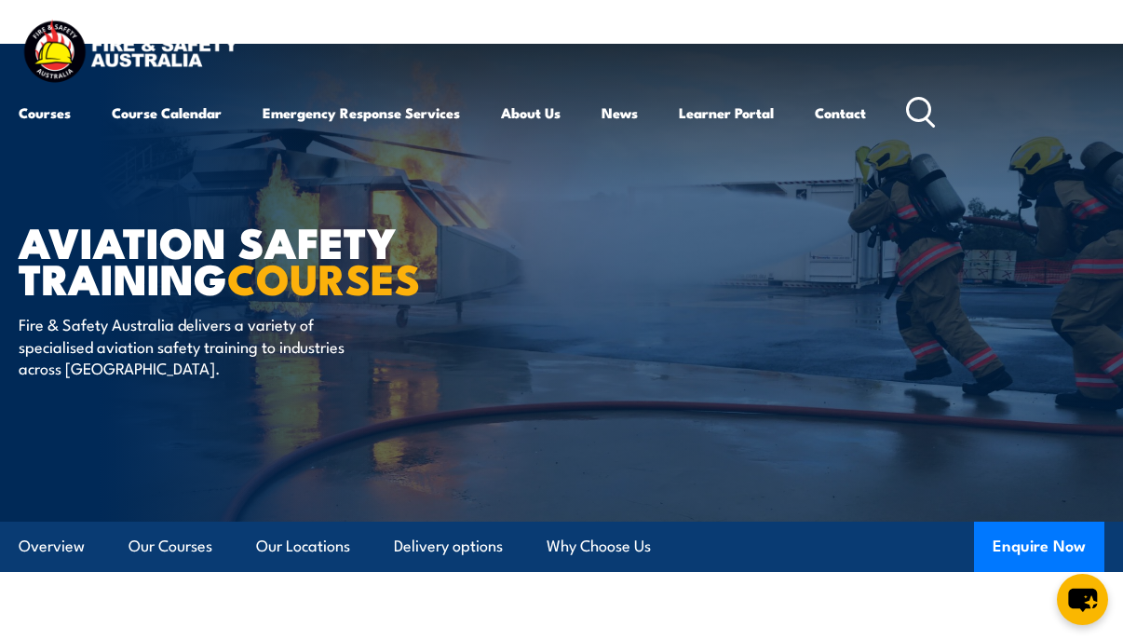
click at [941, 57] on div "Courses Course Calendar Emergency Response Services Services Overview Emergency…" at bounding box center [562, 76] width 1086 height 118
click at [622, 116] on link "News" at bounding box center [620, 112] width 36 height 45
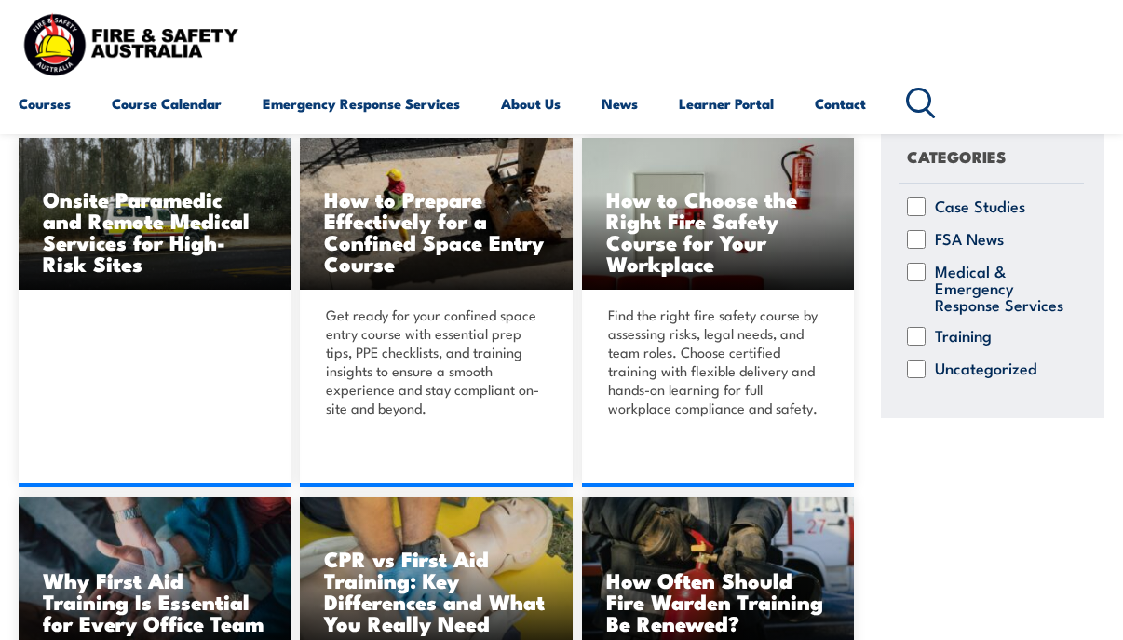
scroll to position [466, 0]
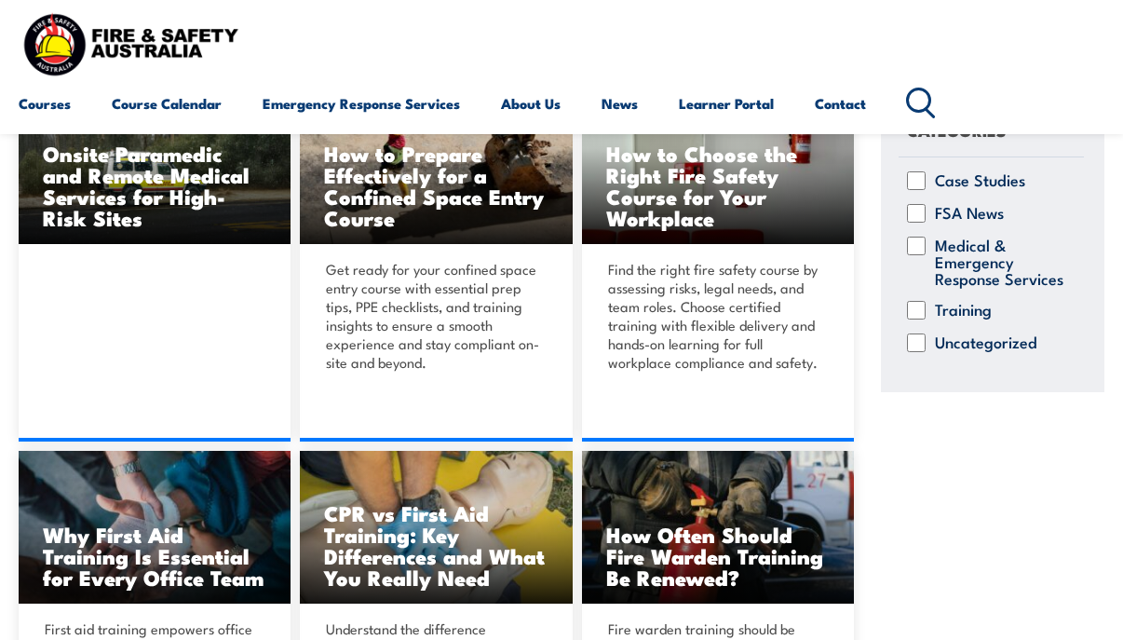
click at [145, 333] on div "Onsite Paramedic and Remote Medical Services for High-Risk Sites NEWS DETAILS" at bounding box center [155, 266] width 272 height 349
click at [159, 441] on link "NEWS DETAILS" at bounding box center [155, 441] width 272 height 0
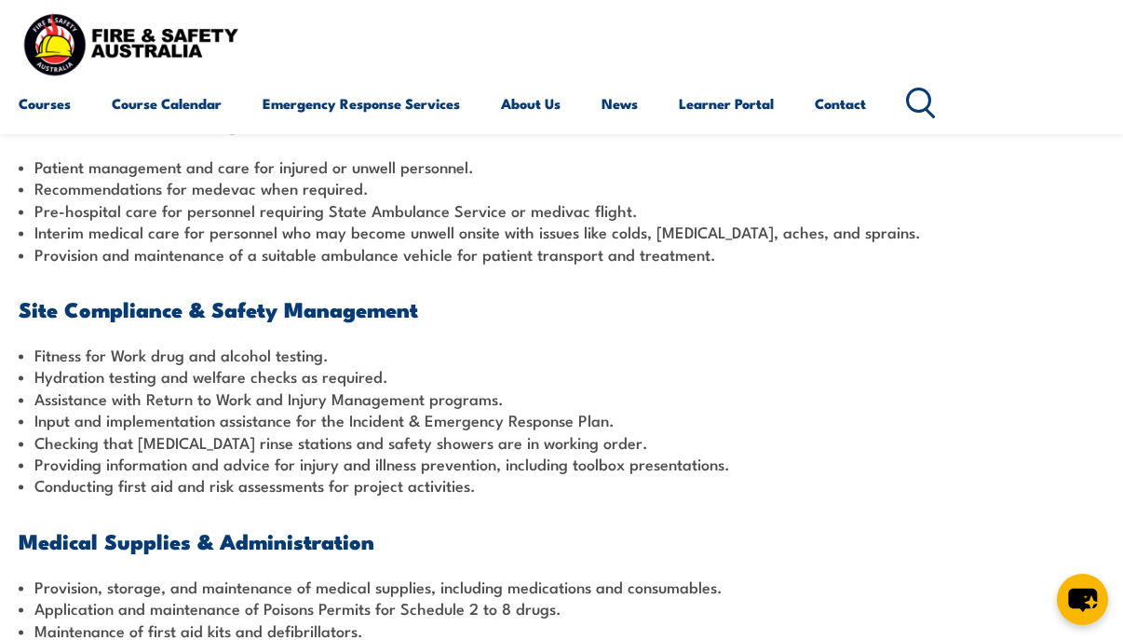
scroll to position [1397, 0]
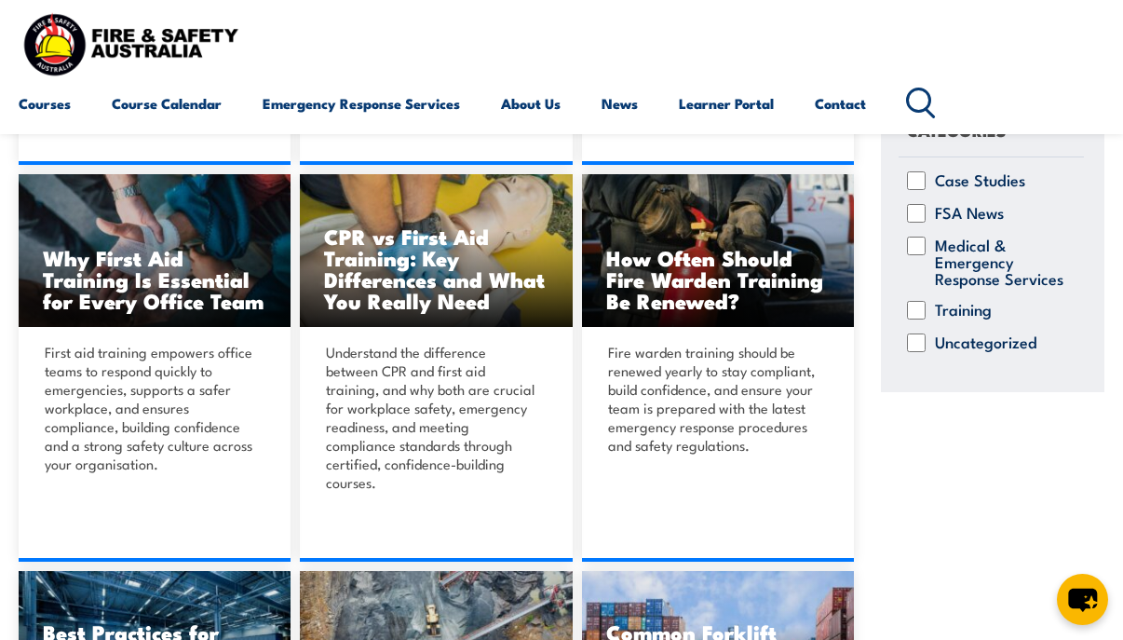
scroll to position [776, 0]
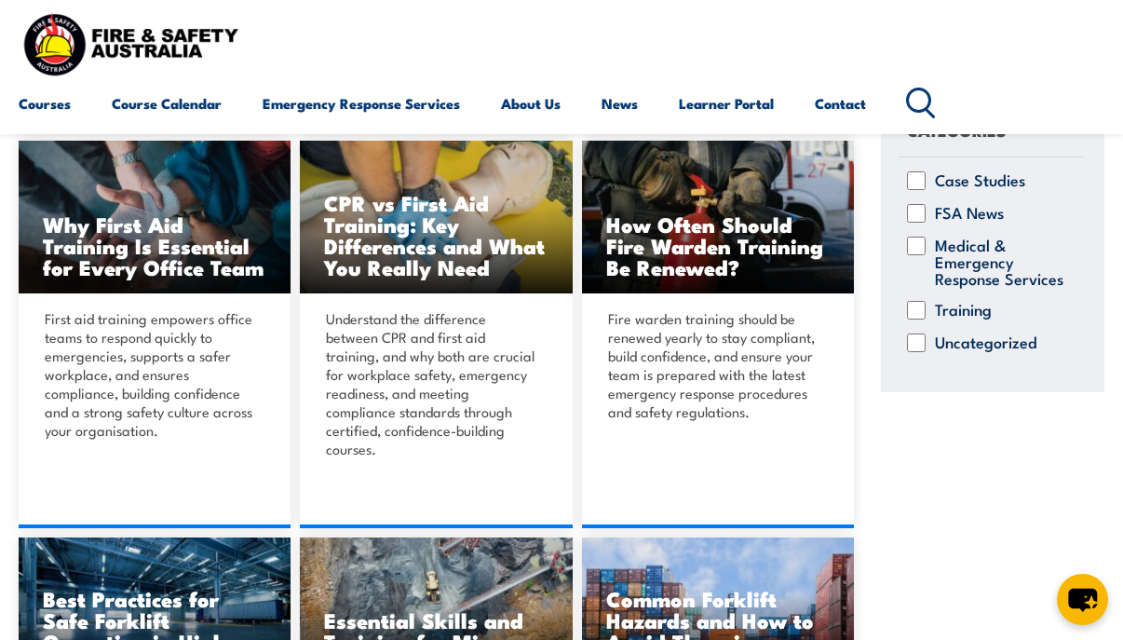
click at [477, 528] on link "NEWS DETAILS" at bounding box center [436, 528] width 272 height 0
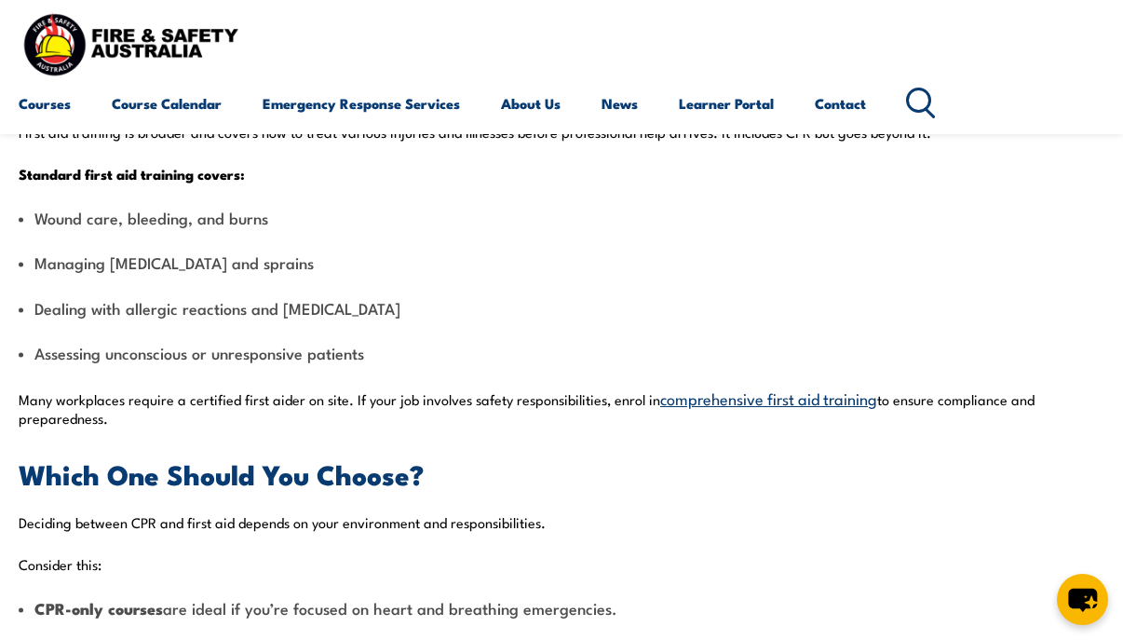
scroll to position [1397, 0]
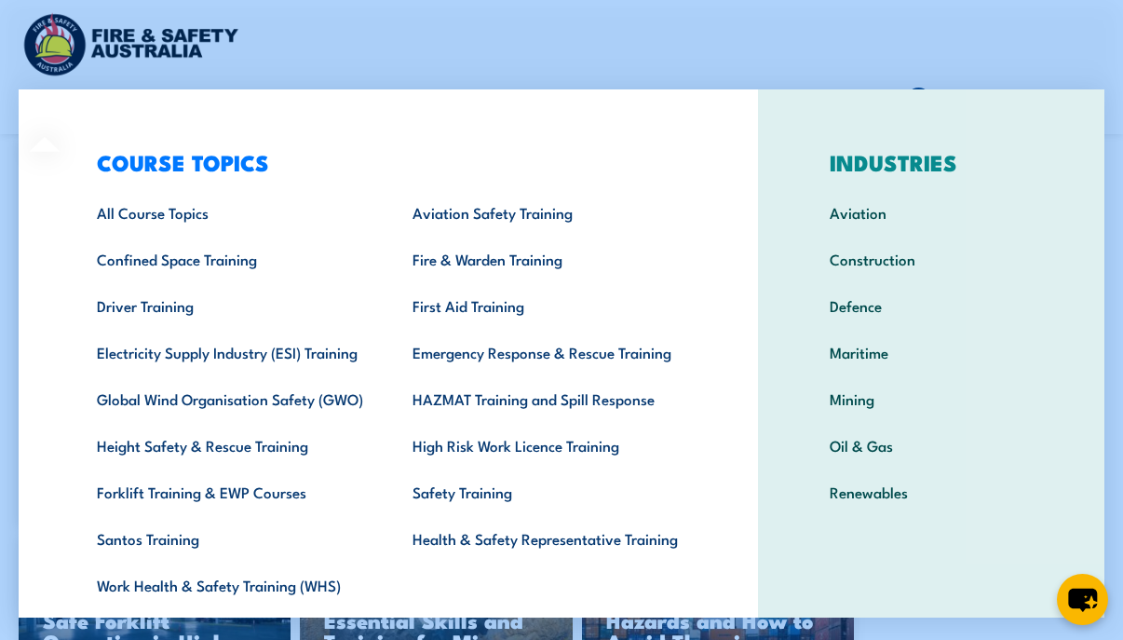
click at [202, 315] on link "Driver Training" at bounding box center [226, 305] width 316 height 47
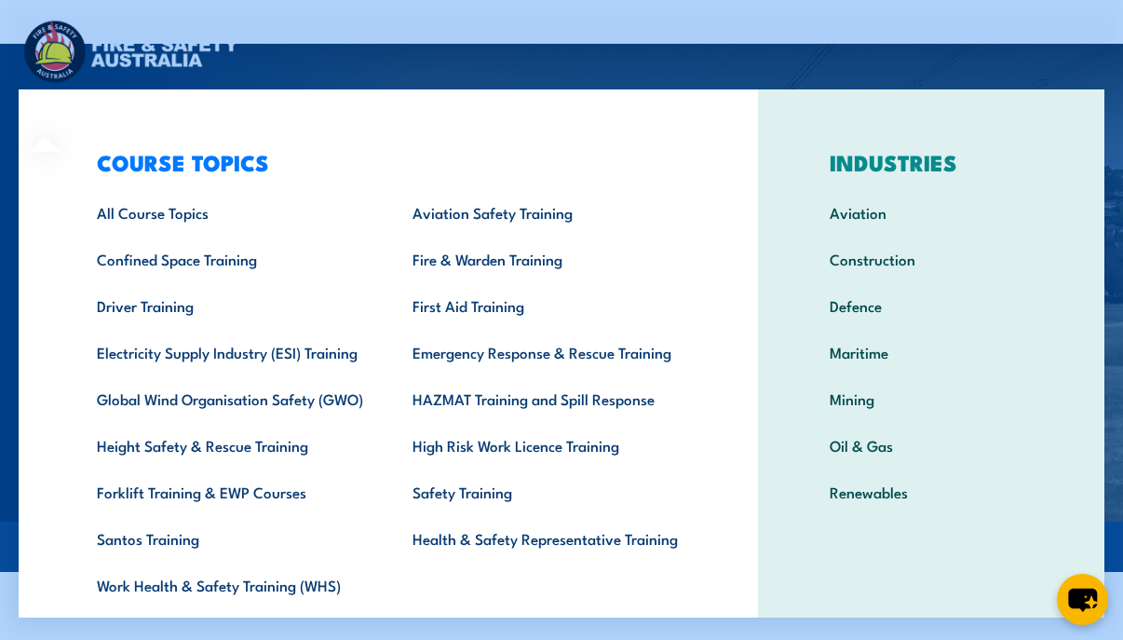
click at [269, 494] on link "Forklift Training & EWP Courses" at bounding box center [226, 492] width 316 height 47
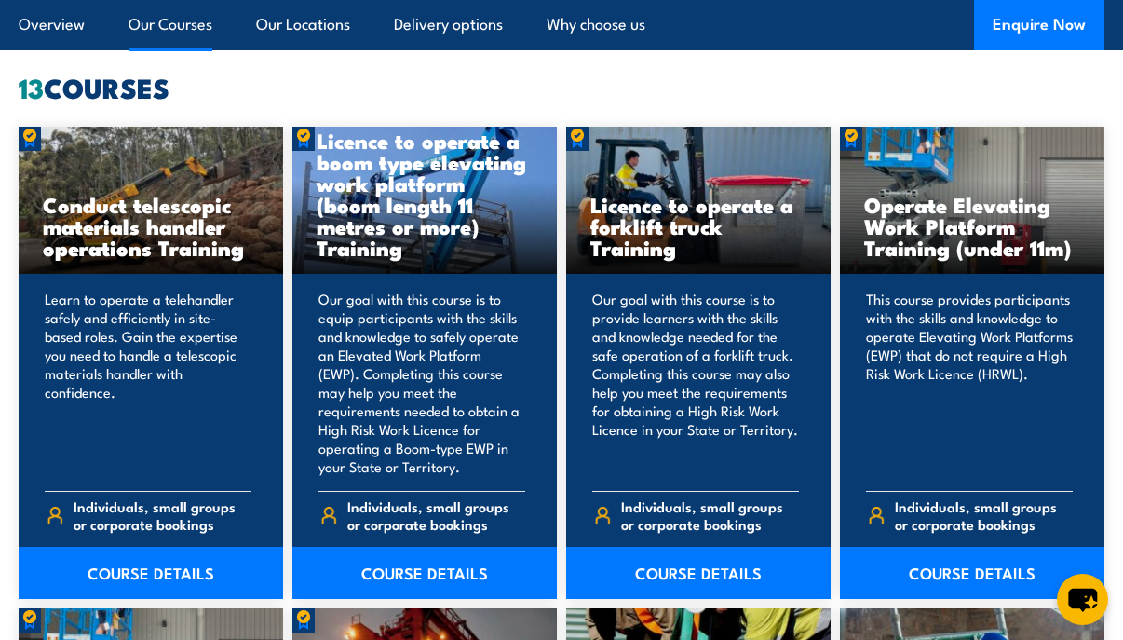
scroll to position [1397, 0]
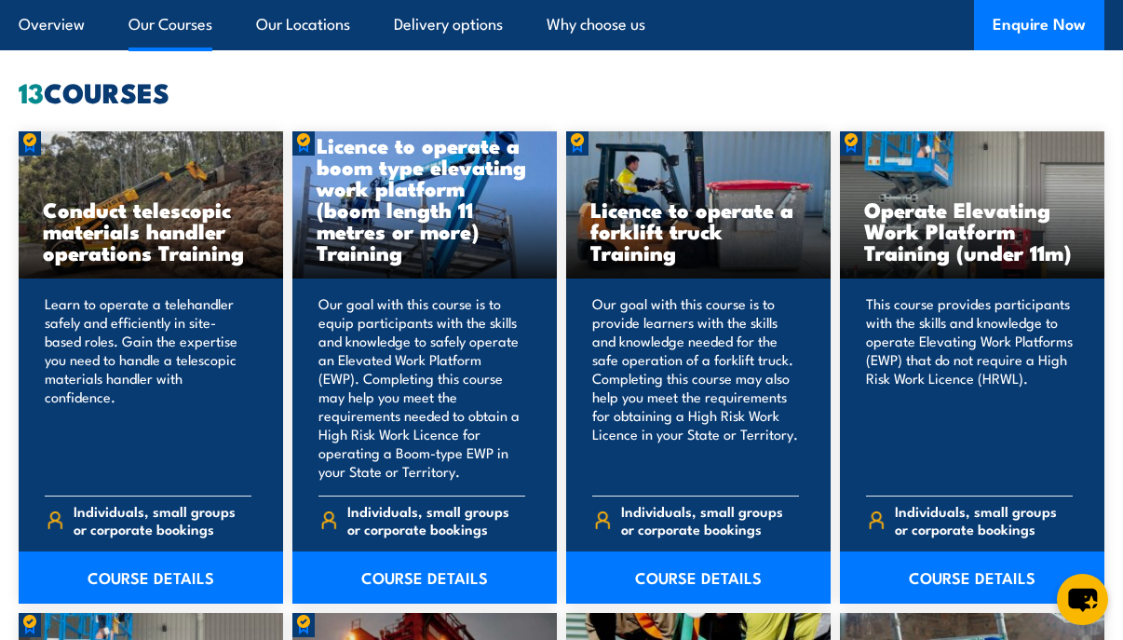
click at [684, 580] on link "COURSE DETAILS" at bounding box center [698, 577] width 265 height 52
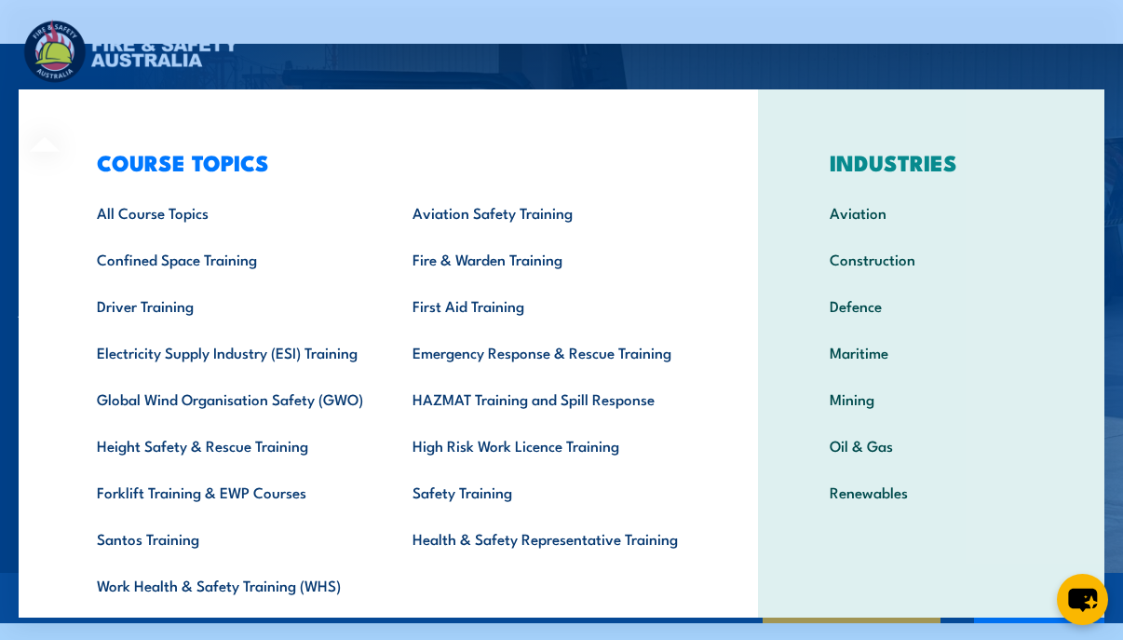
click at [485, 317] on link "First Aid Training" at bounding box center [542, 305] width 316 height 47
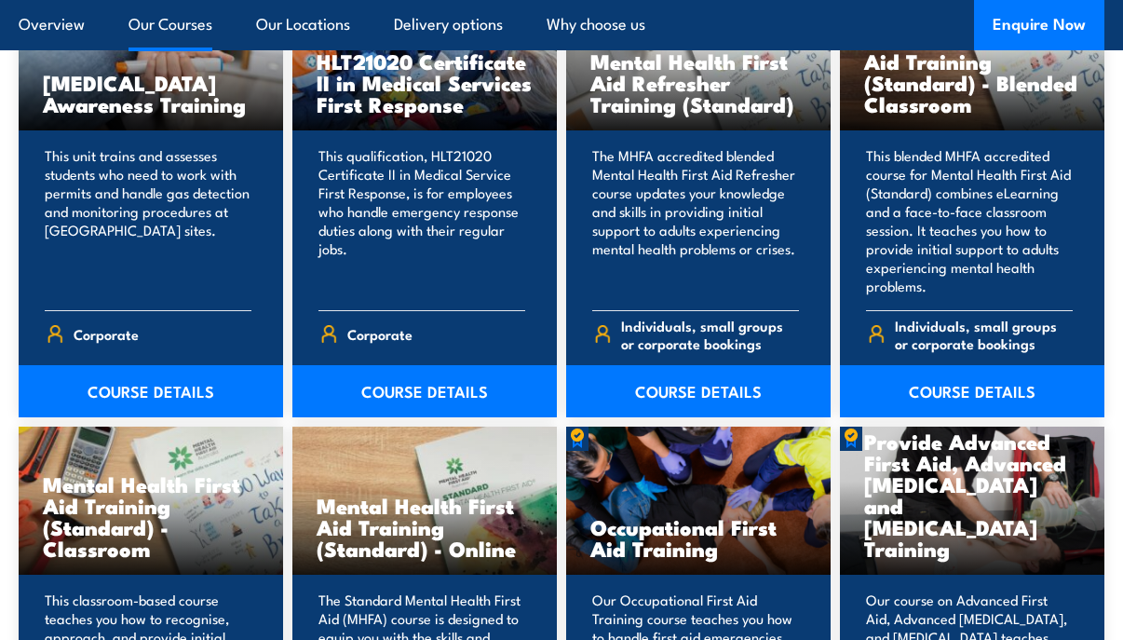
scroll to position [1547, 0]
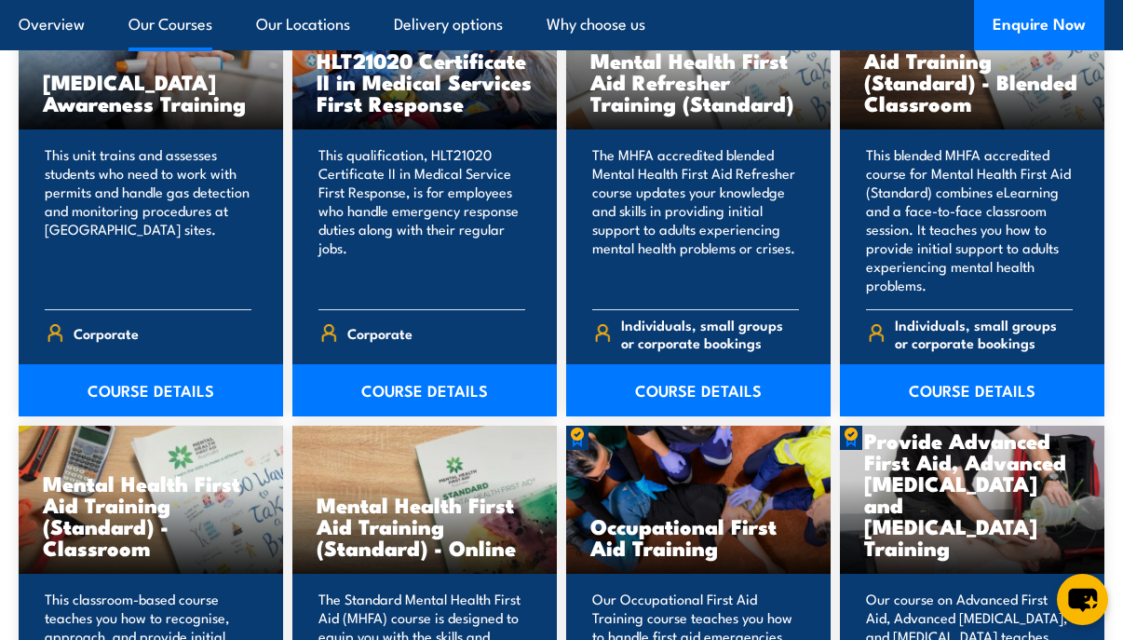
click at [458, 397] on link "COURSE DETAILS" at bounding box center [424, 390] width 265 height 52
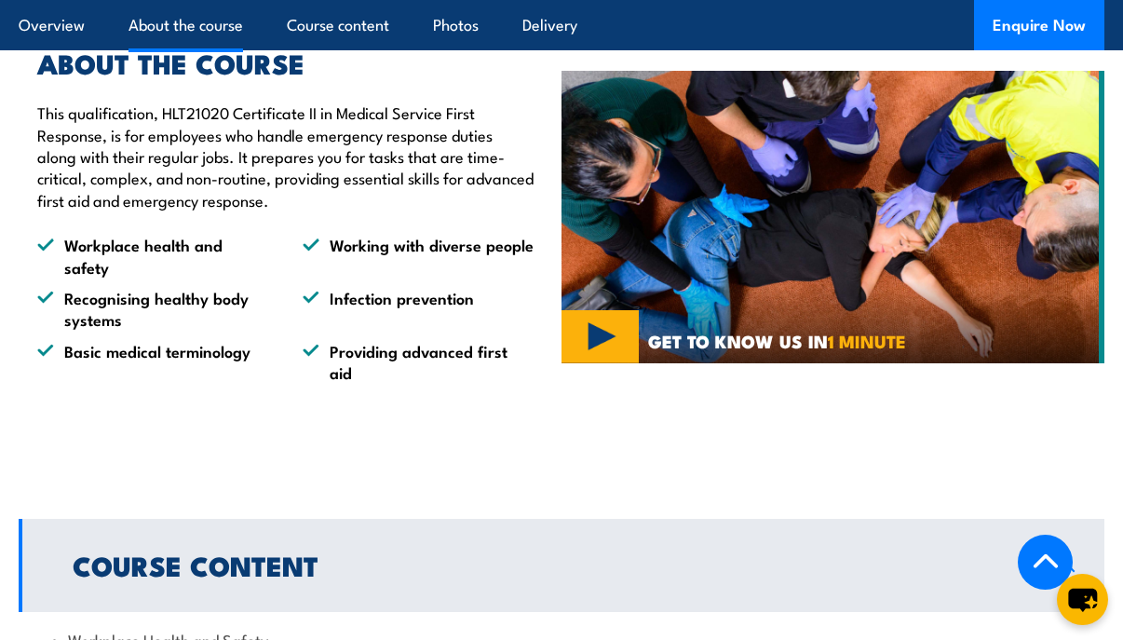
scroll to position [1553, 0]
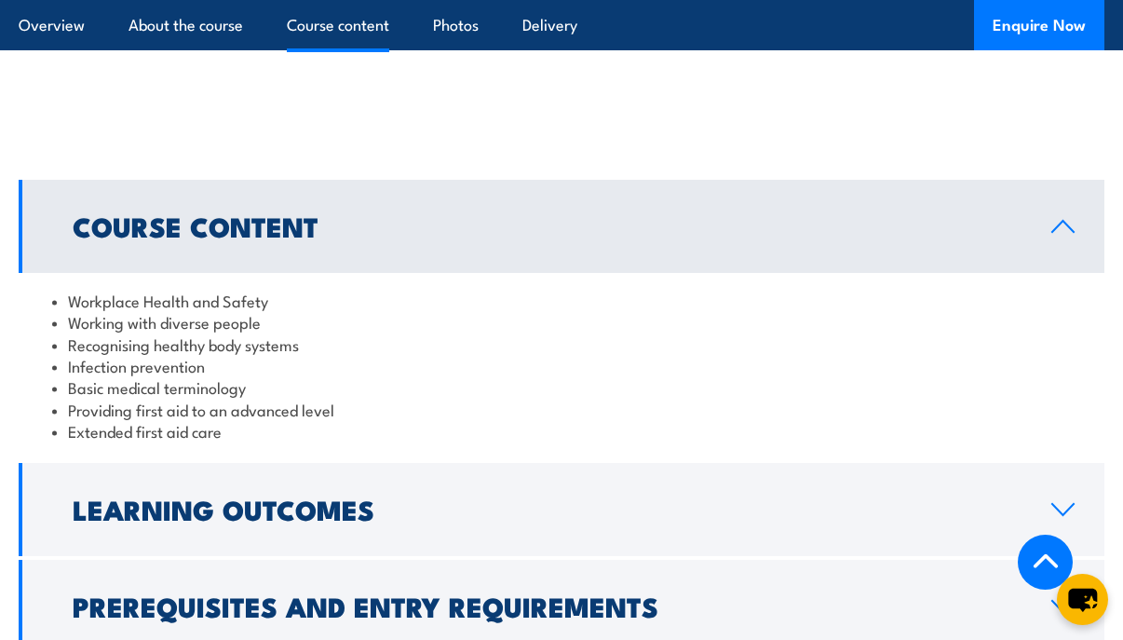
click at [371, 505] on h2 "Learning Outcomes" at bounding box center [547, 508] width 949 height 24
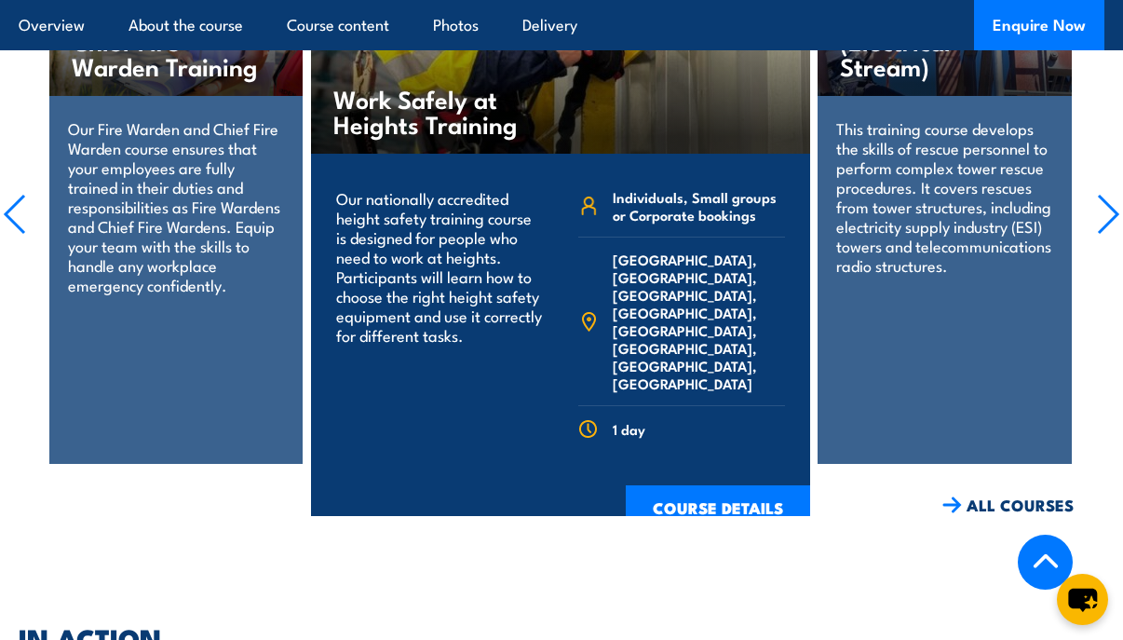
scroll to position [3260, 0]
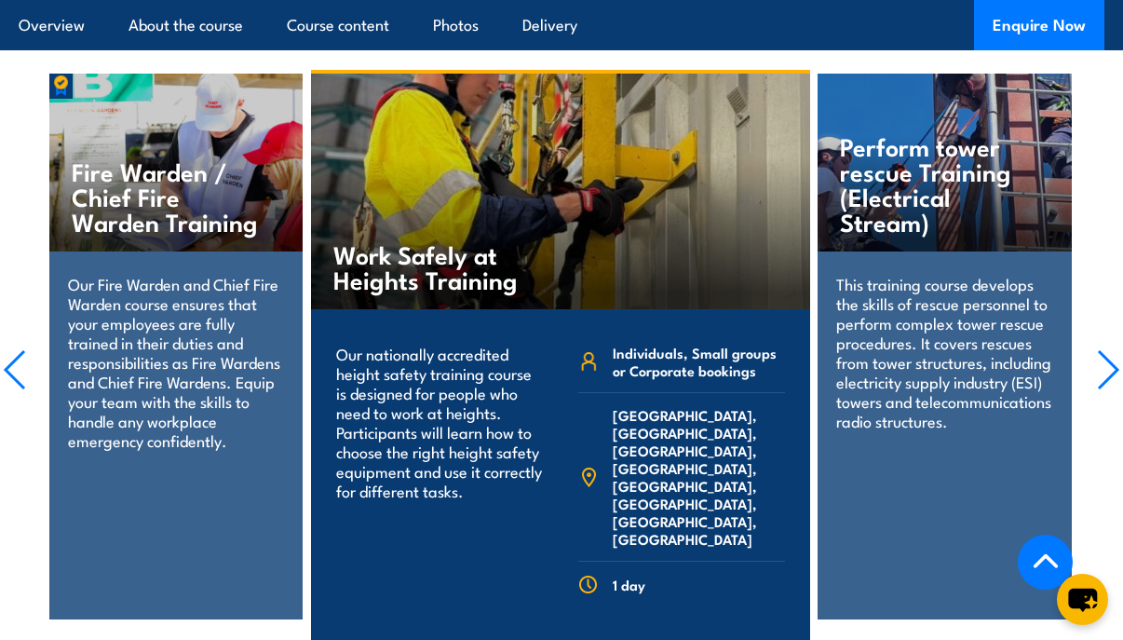
click at [16, 349] on icon "button" at bounding box center [14, 369] width 23 height 41
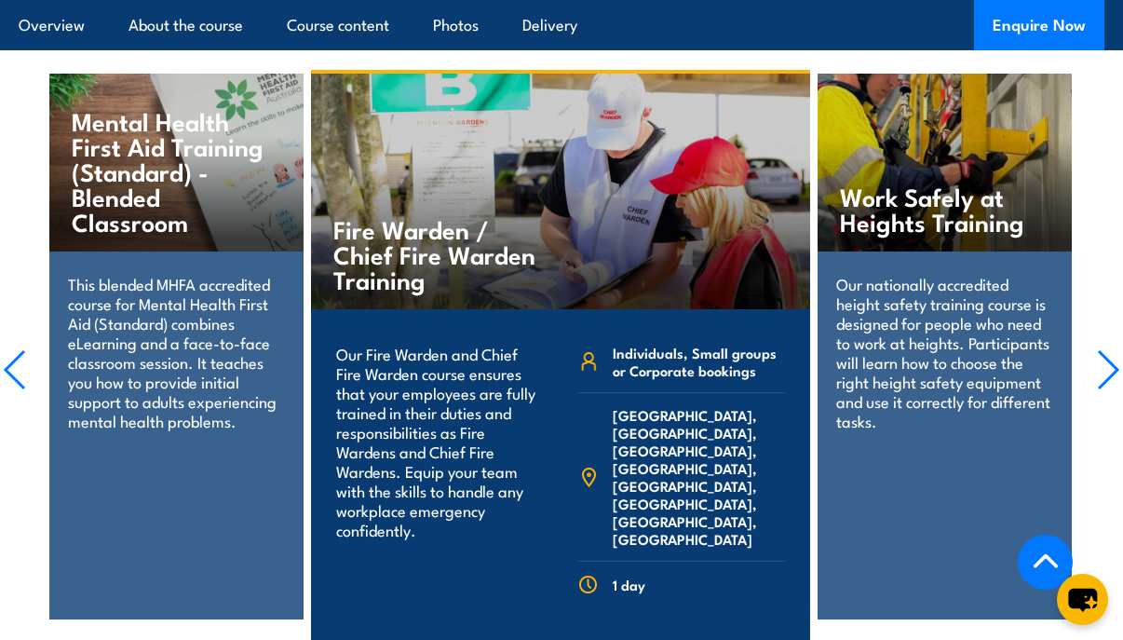
click at [16, 349] on icon "button" at bounding box center [14, 369] width 23 height 41
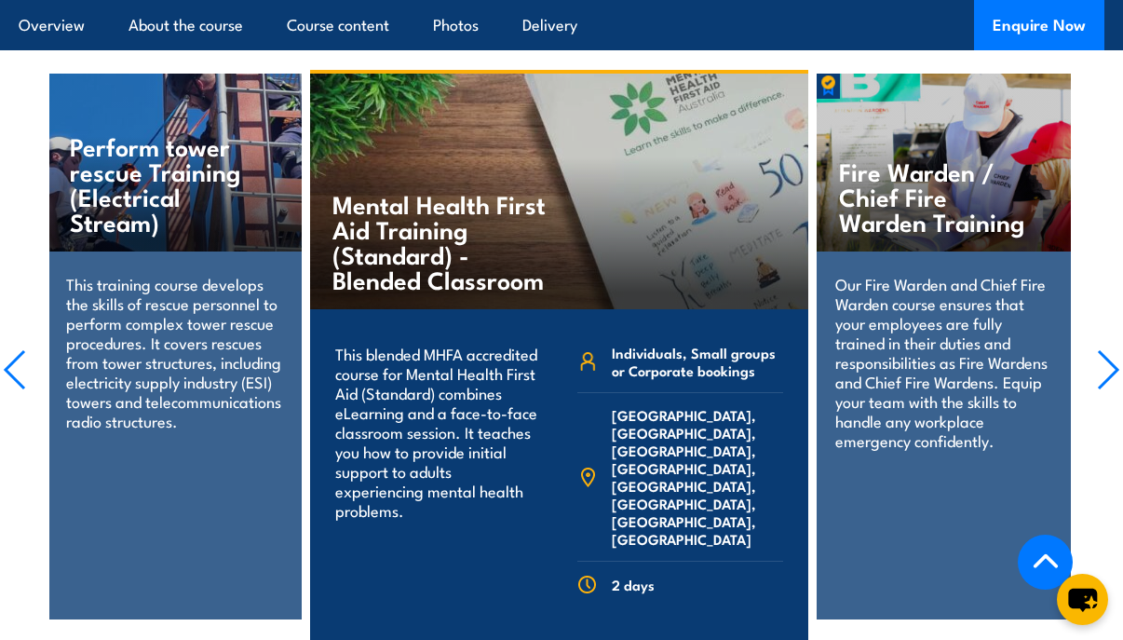
click at [13, 349] on icon "button" at bounding box center [14, 369] width 23 height 41
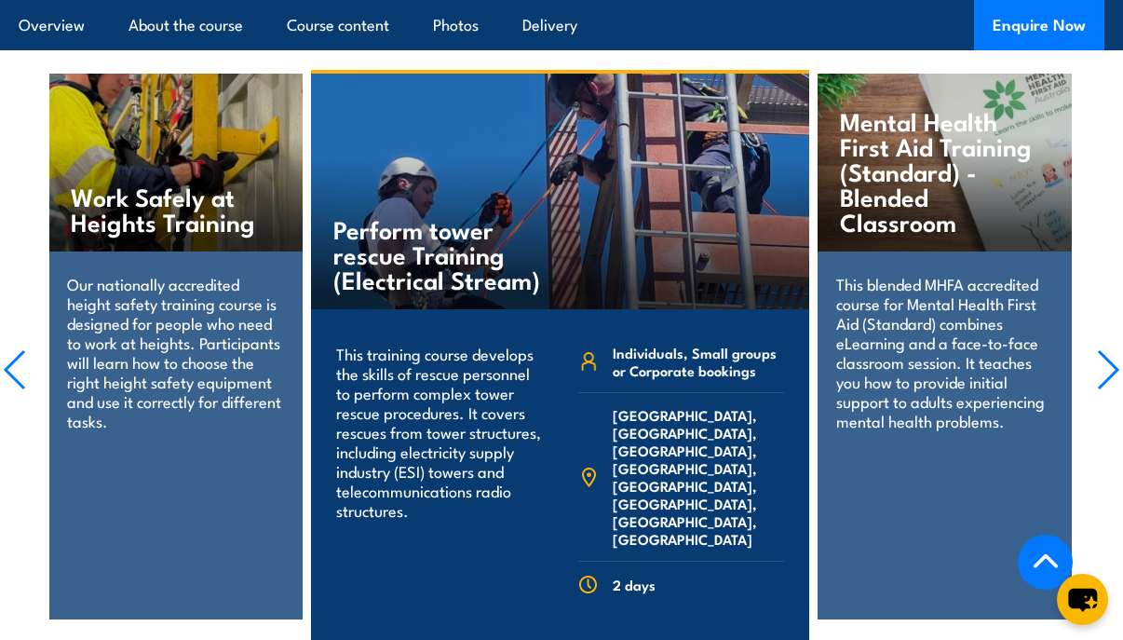
click at [23, 349] on icon "button" at bounding box center [14, 369] width 23 height 41
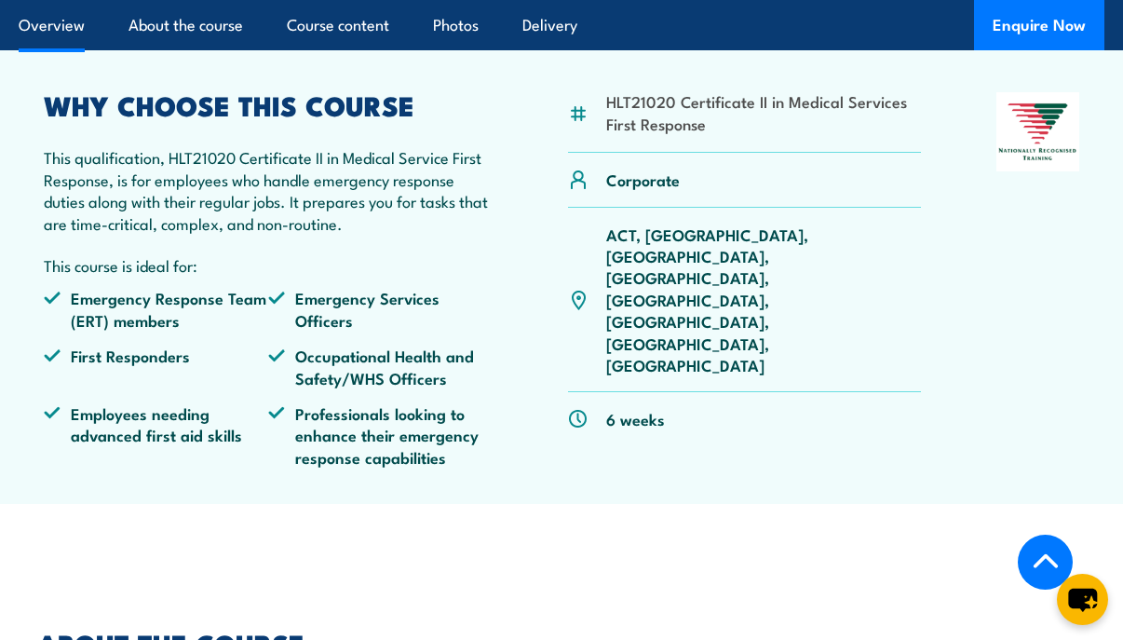
scroll to position [621, 0]
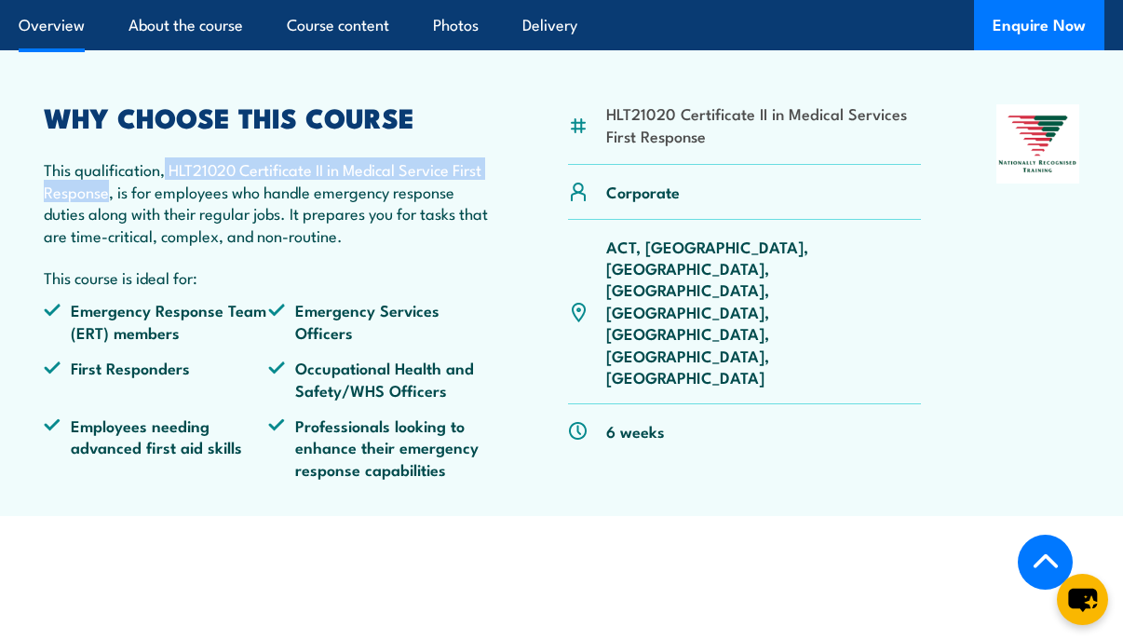
drag, startPoint x: 168, startPoint y: 170, endPoint x: 108, endPoint y: 196, distance: 64.7
click at [108, 196] on p "This qualification, HLT21020 Certificate II in Medical Service First Response, …" at bounding box center [268, 202] width 449 height 88
copy p "HLT21020 Certificate II in Medical Service First Response"
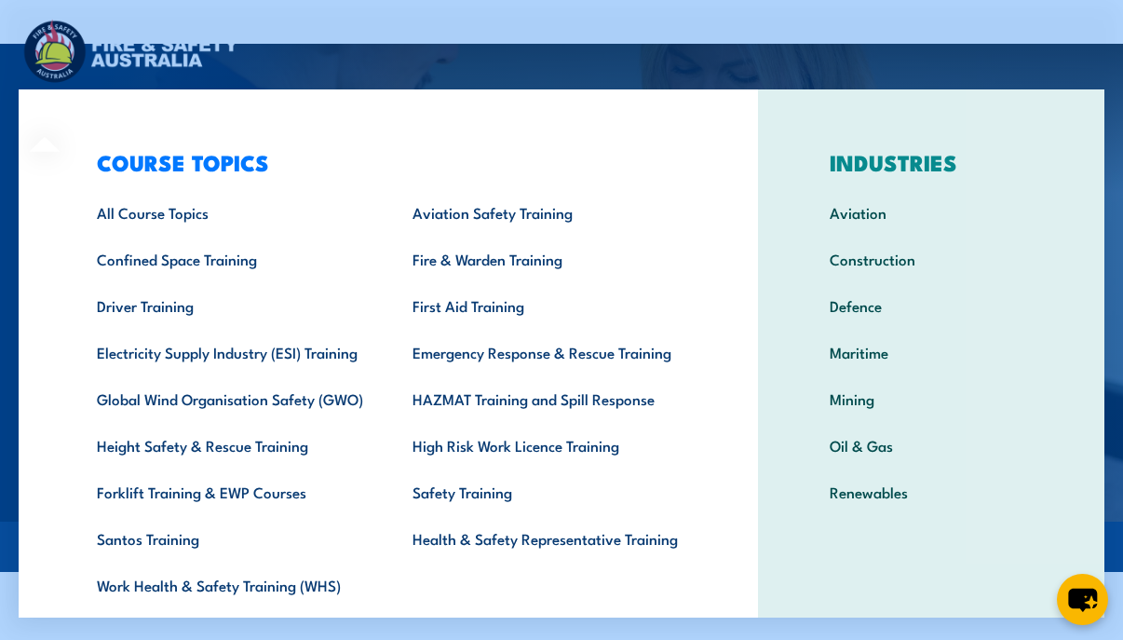
click at [412, 359] on link "Emergency Response & Rescue Training" at bounding box center [542, 352] width 316 height 47
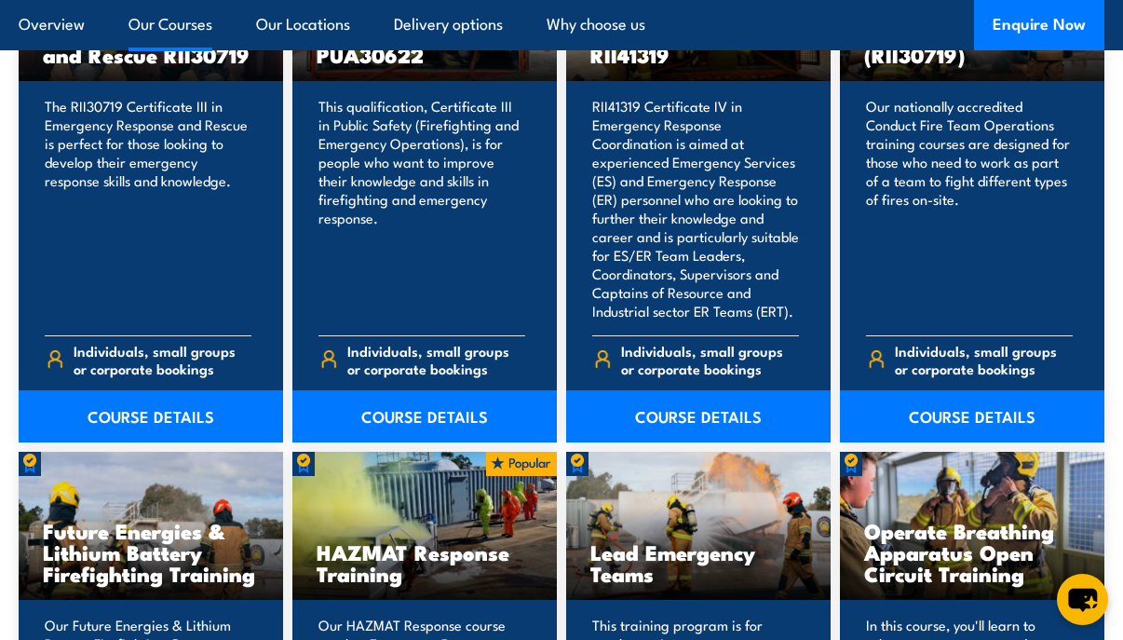
scroll to position [1397, 0]
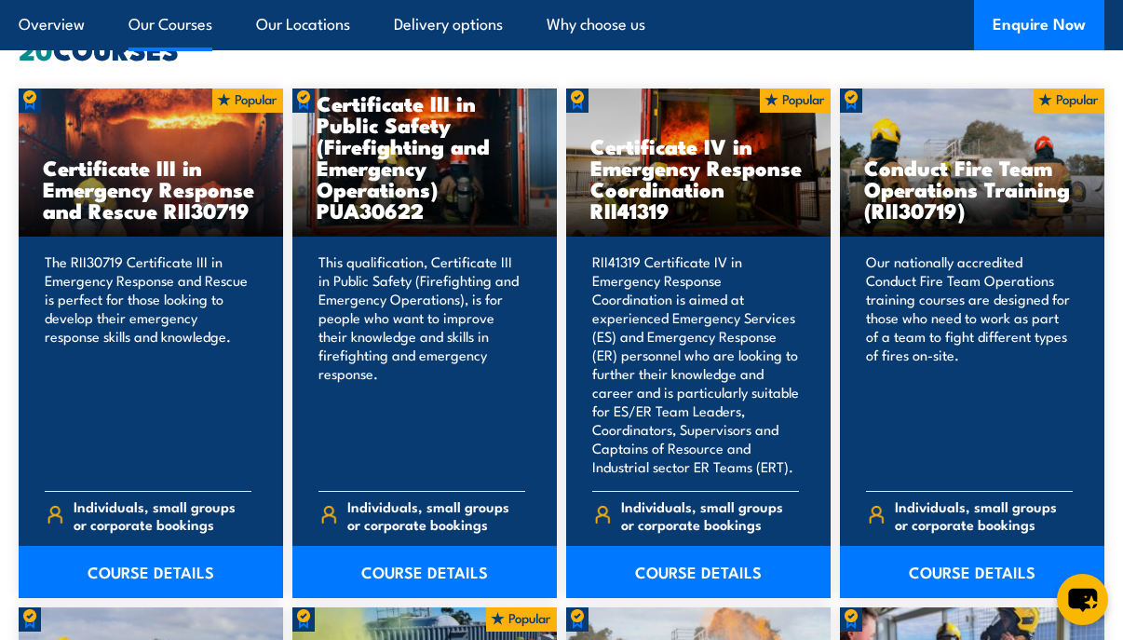
click at [95, 574] on link "COURSE DETAILS" at bounding box center [151, 572] width 265 height 52
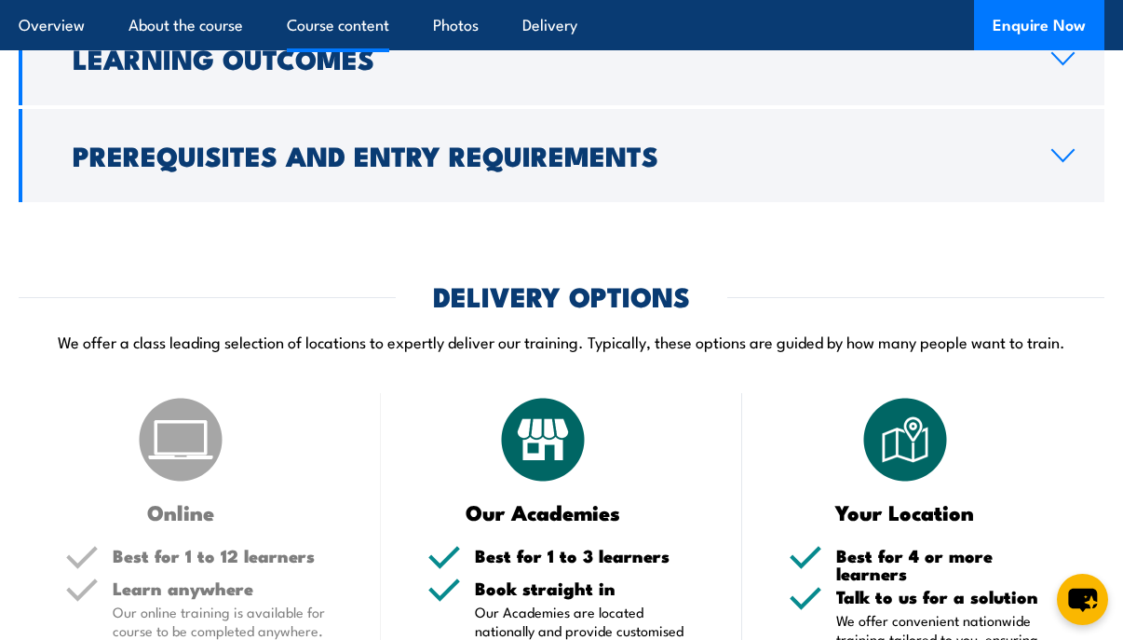
scroll to position [2794, 0]
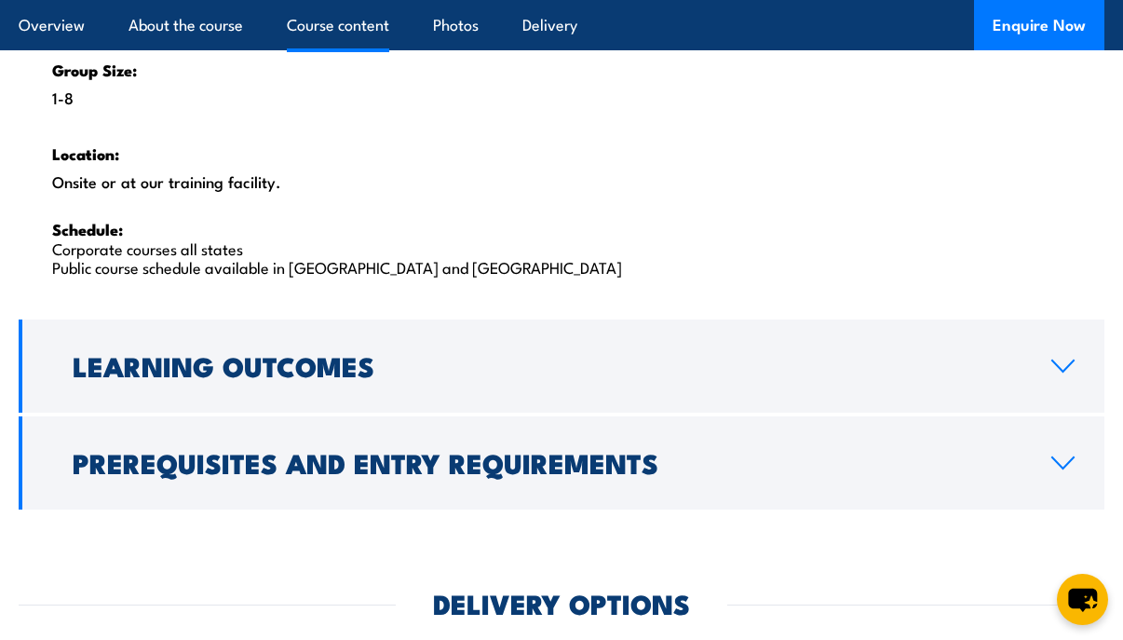
click at [414, 380] on link "Learning Outcomes" at bounding box center [562, 365] width 1086 height 93
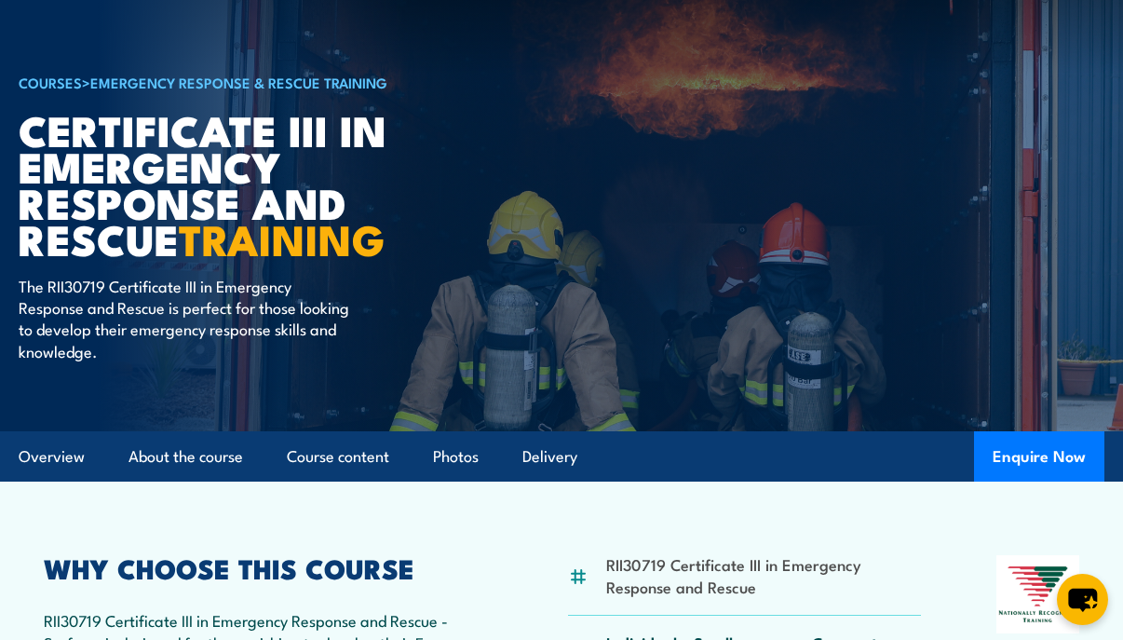
scroll to position [0, 0]
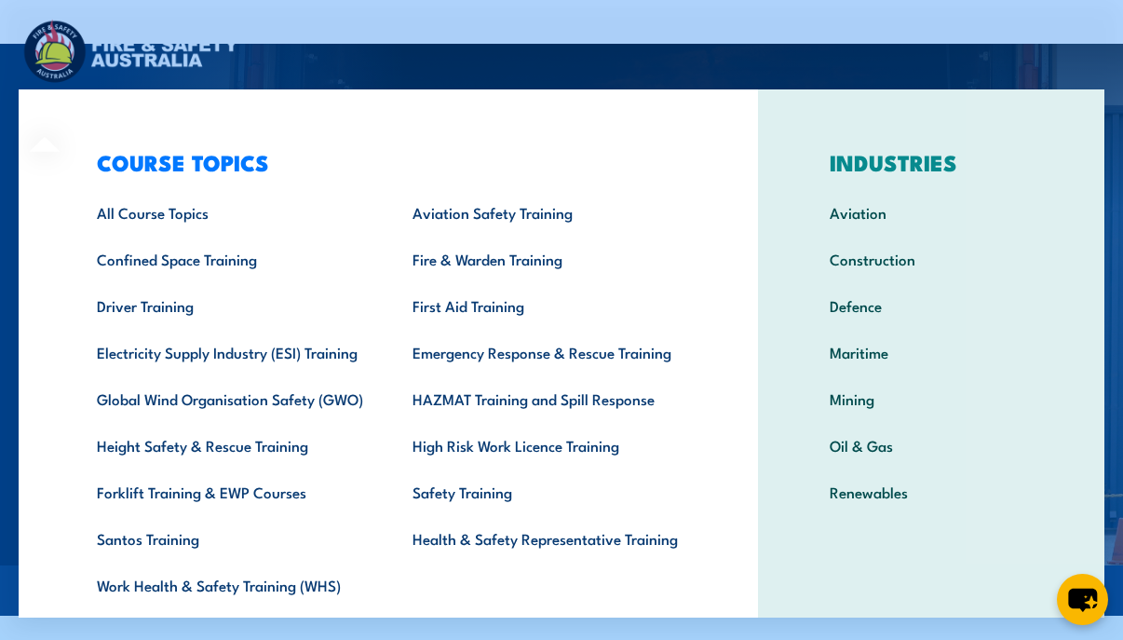
click at [185, 314] on link "Driver Training" at bounding box center [226, 305] width 316 height 47
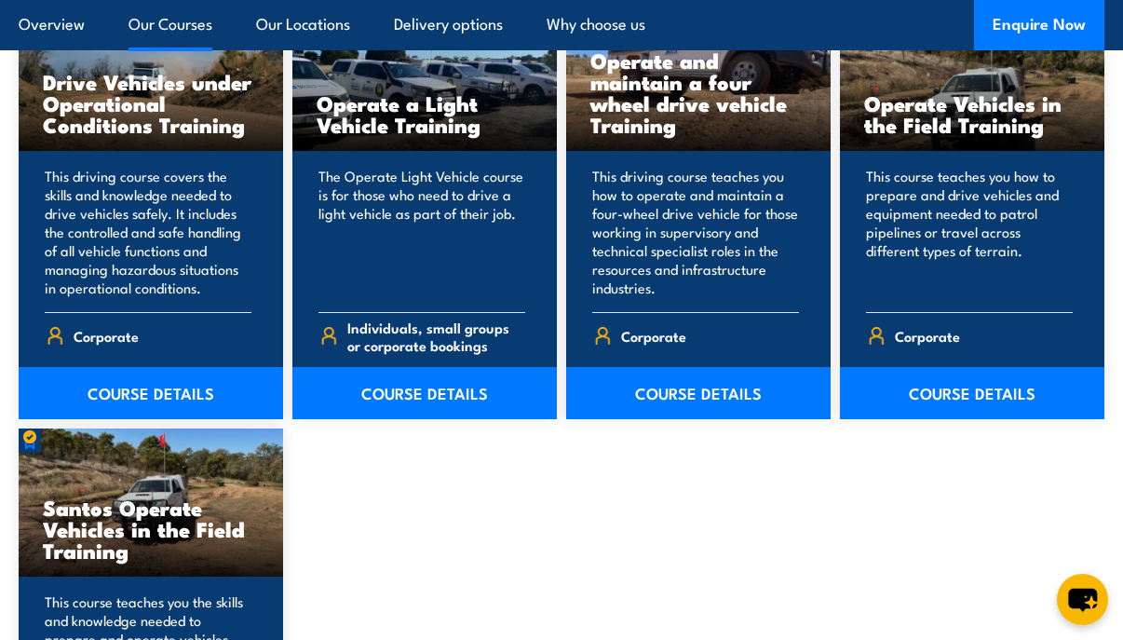
scroll to position [1547, 0]
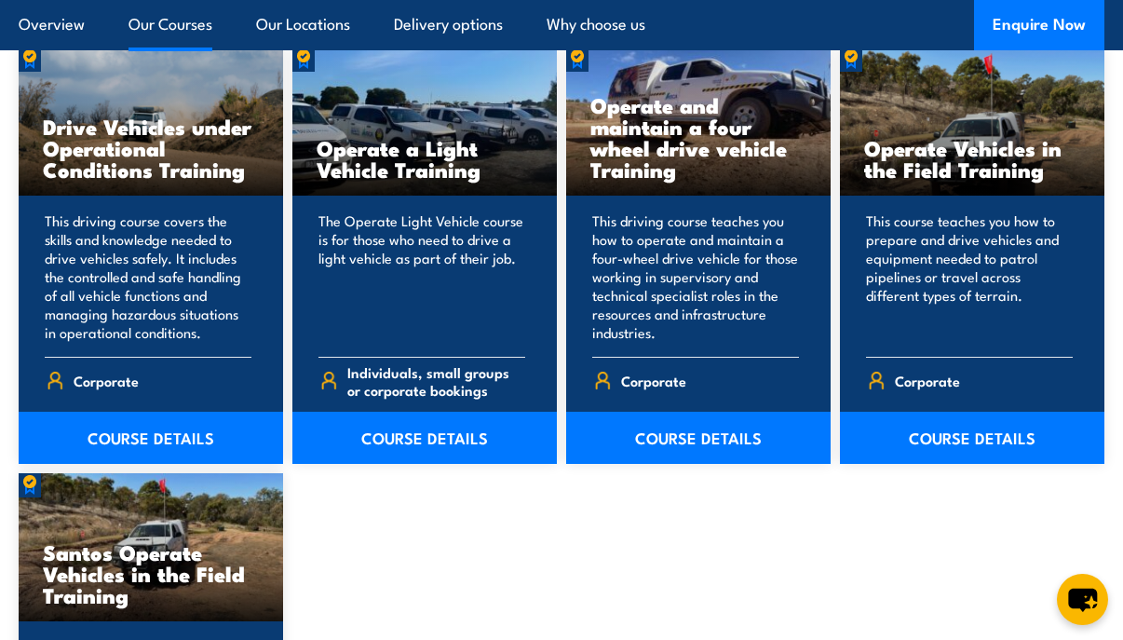
click at [61, 18] on link "Overview" at bounding box center [52, 24] width 66 height 49
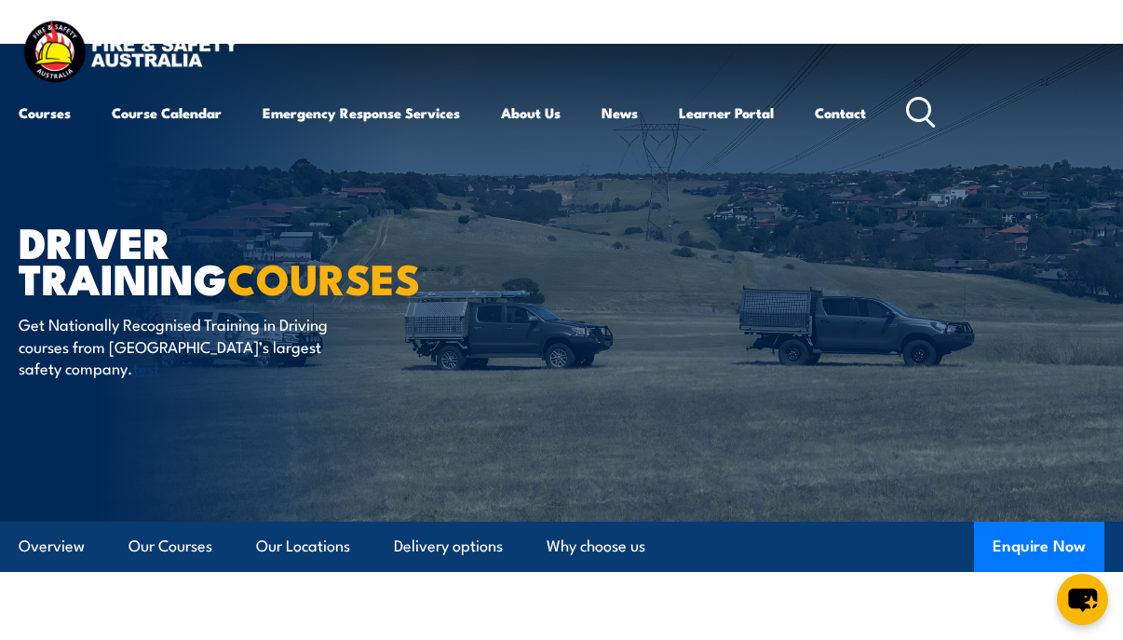
click at [201, 112] on link "Course Calendar" at bounding box center [167, 112] width 110 height 45
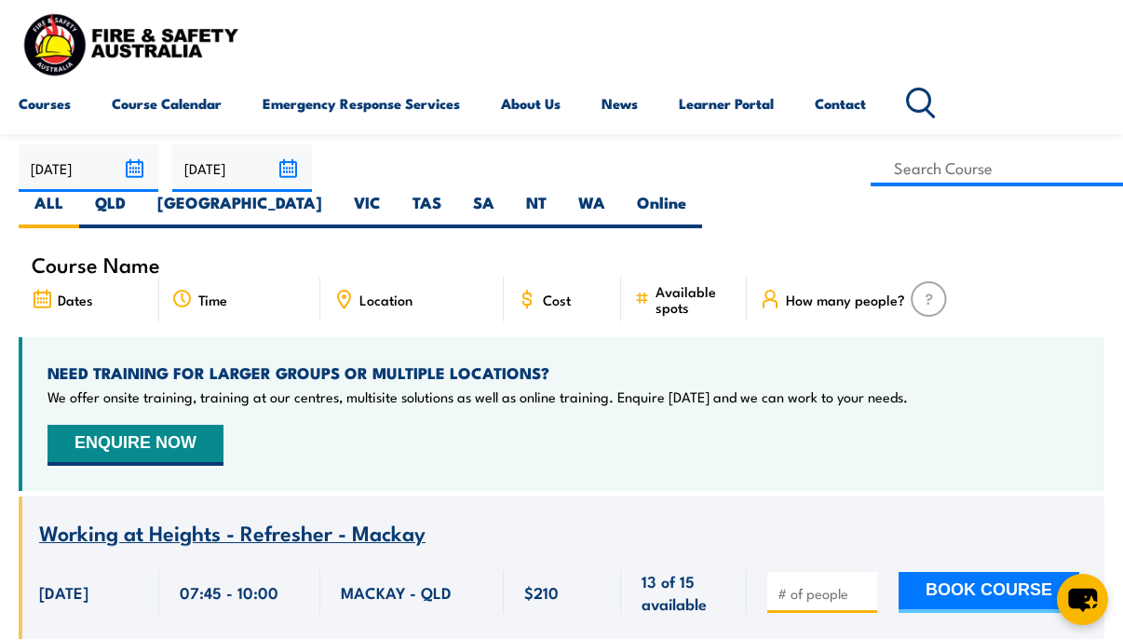
scroll to position [310, 0]
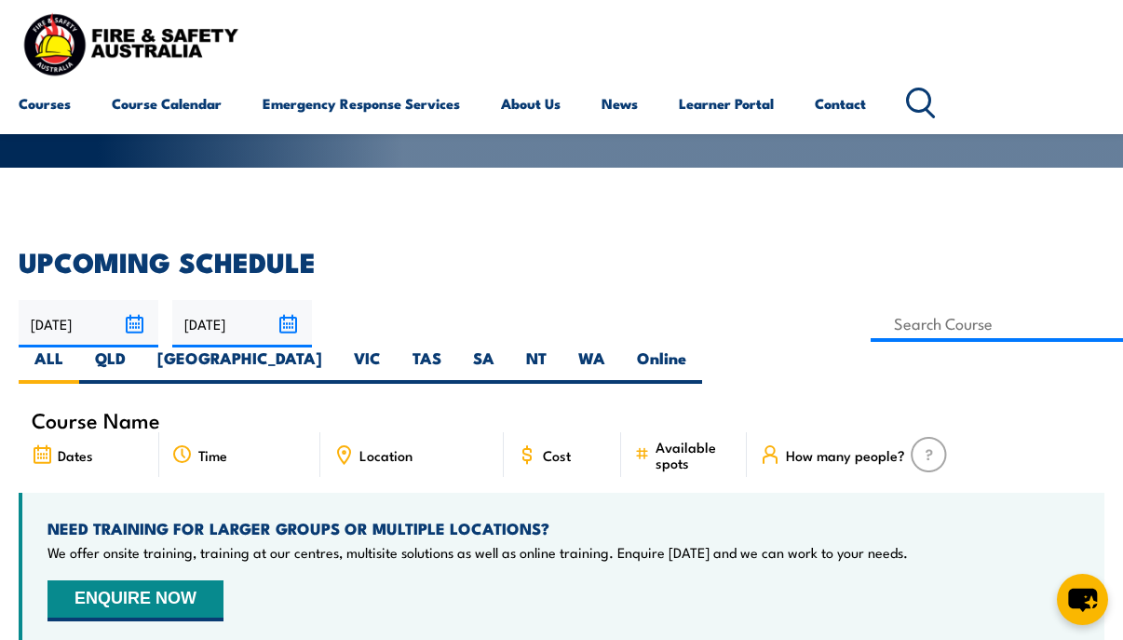
click at [142, 347] on label "QLD" at bounding box center [110, 365] width 62 height 36
click at [138, 347] on input "QLD" at bounding box center [132, 353] width 12 height 12
radio input "true"
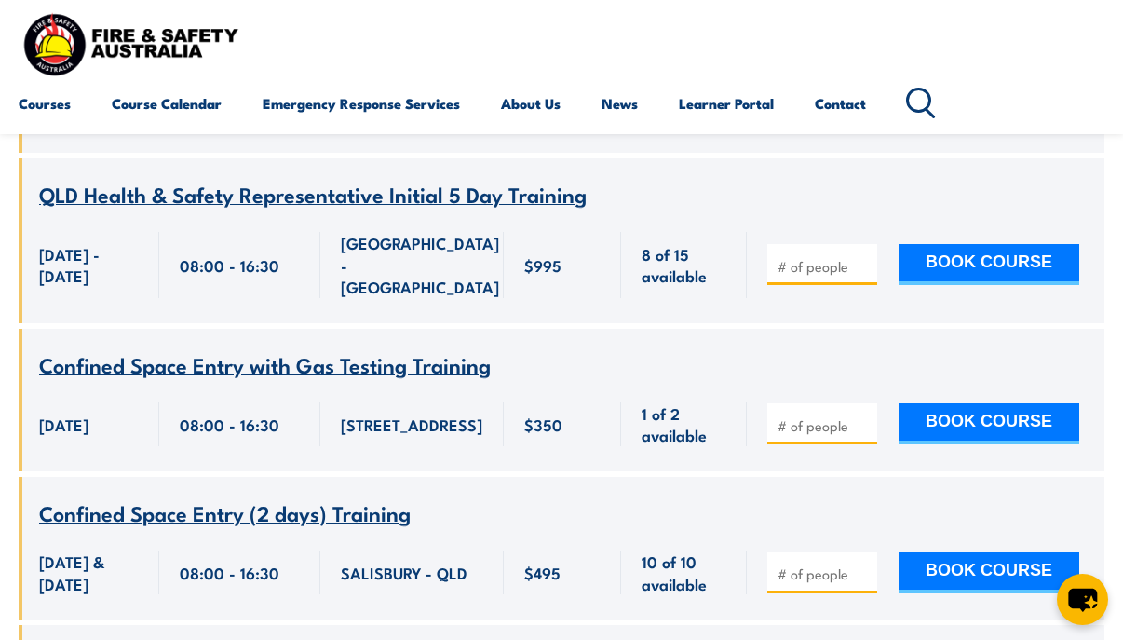
scroll to position [5216, 0]
